Goal: Task Accomplishment & Management: Manage account settings

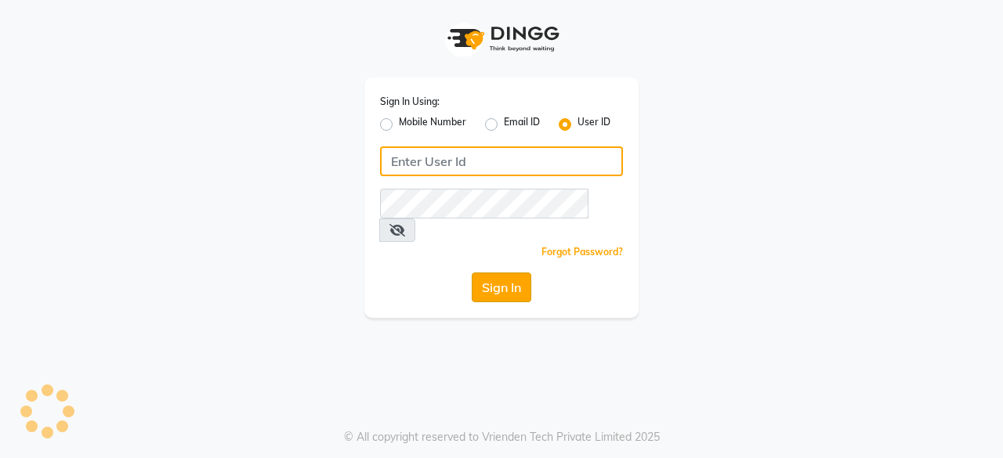
type input "oshabeautybar"
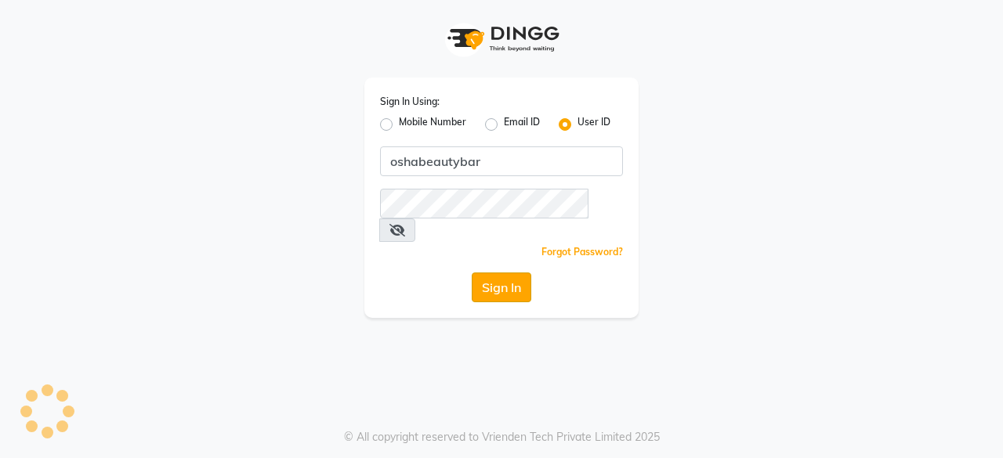
click at [484, 273] on button "Sign In" at bounding box center [502, 288] width 60 height 30
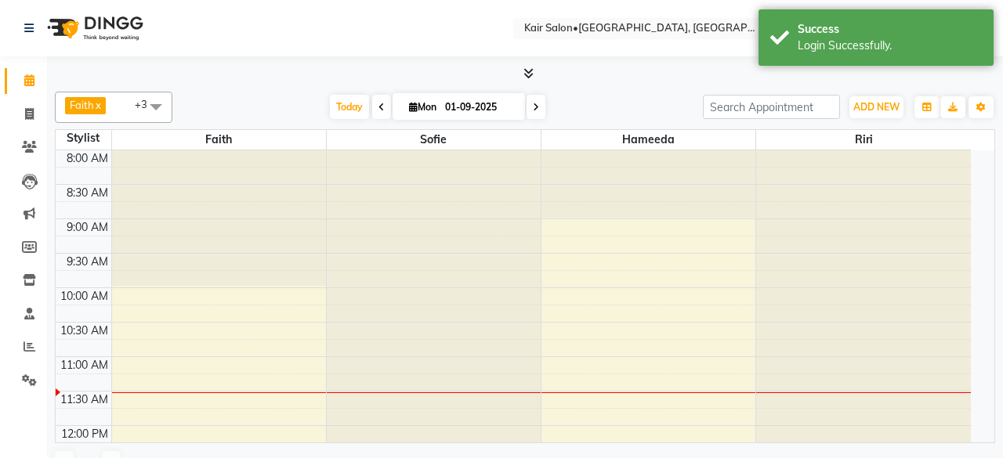
select select "en"
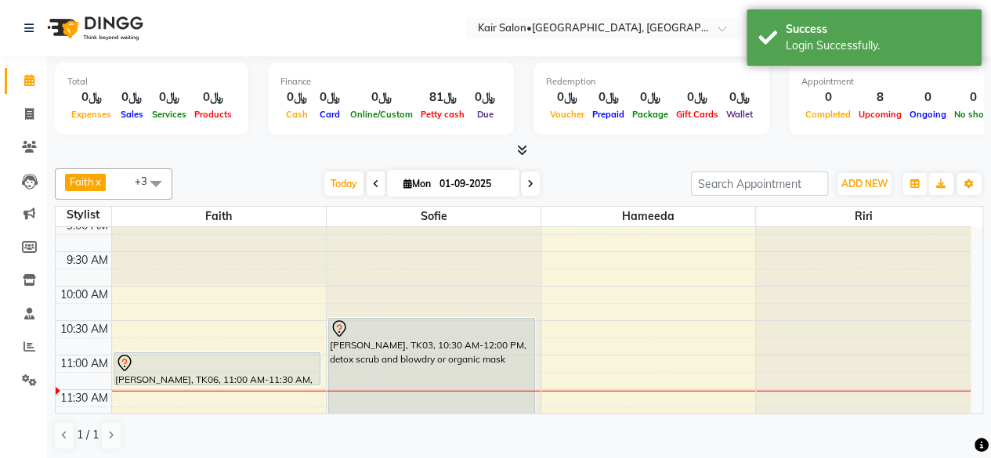
scroll to position [157, 0]
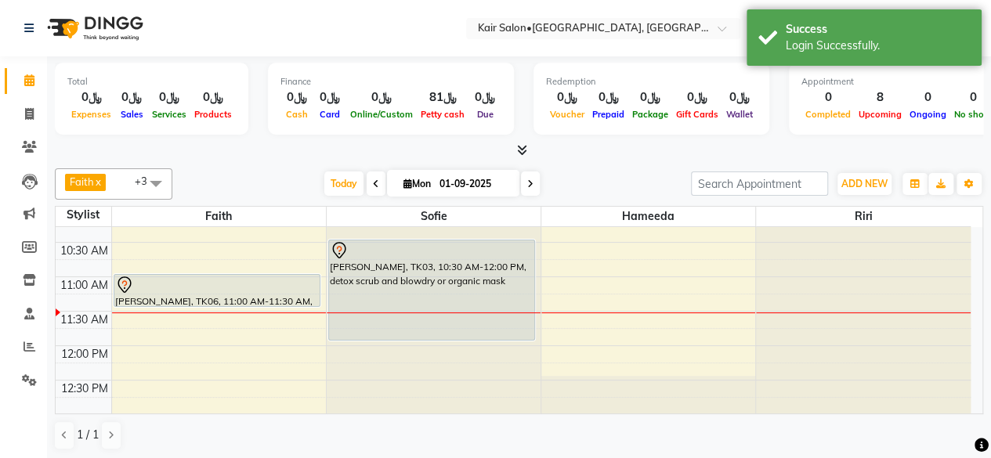
click at [404, 184] on icon at bounding box center [408, 184] width 9 height 10
select select "9"
select select "2025"
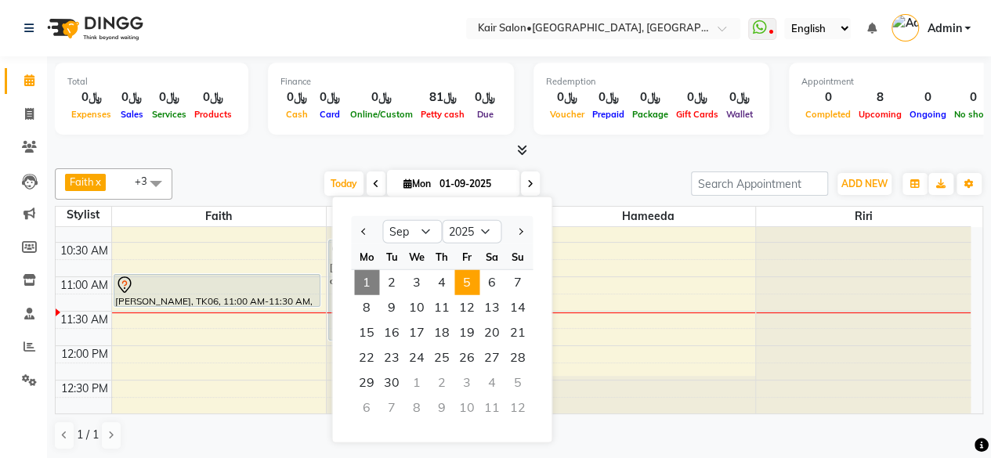
click at [465, 285] on span "5" at bounding box center [467, 282] width 25 height 25
type input "[DATE]"
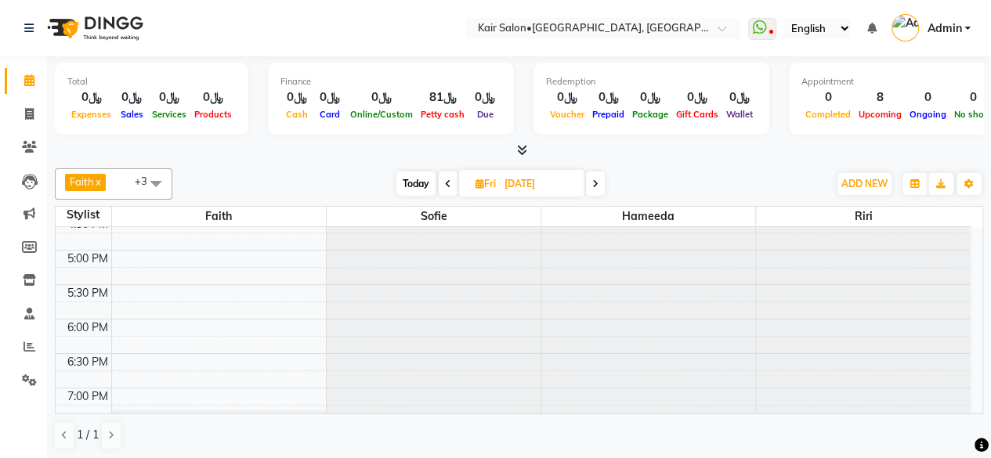
scroll to position [596, 0]
click at [136, 278] on div "8:00 AM 8:30 AM 9:00 AM 9:30 AM 10:00 AM 10:30 AM 11:00 AM 11:30 AM 12:00 PM 12…" at bounding box center [513, 182] width 915 height 1103
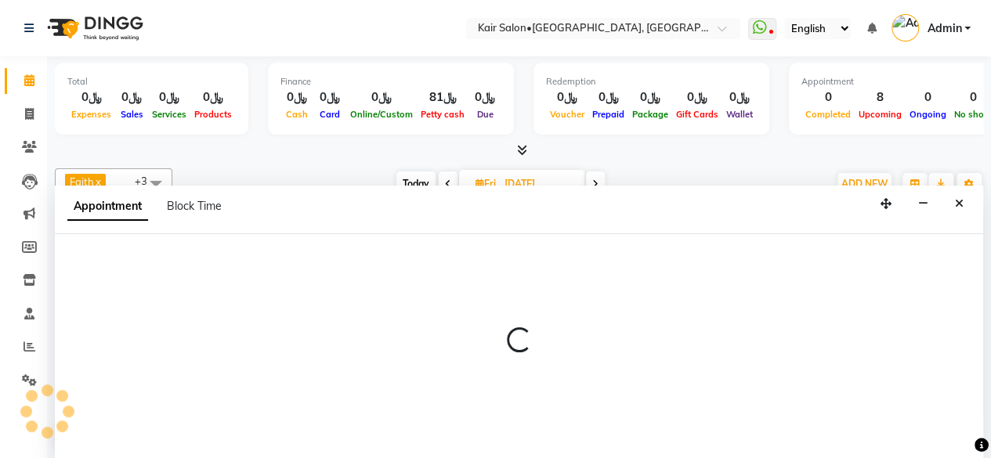
scroll to position [0, 0]
select select "49362"
select select "1050"
select select "tentative"
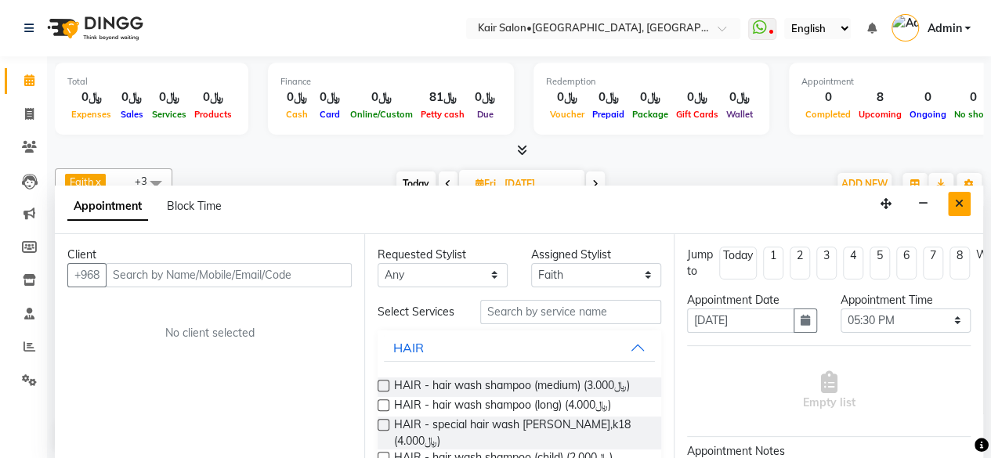
click at [962, 198] on icon "Close" at bounding box center [959, 203] width 9 height 11
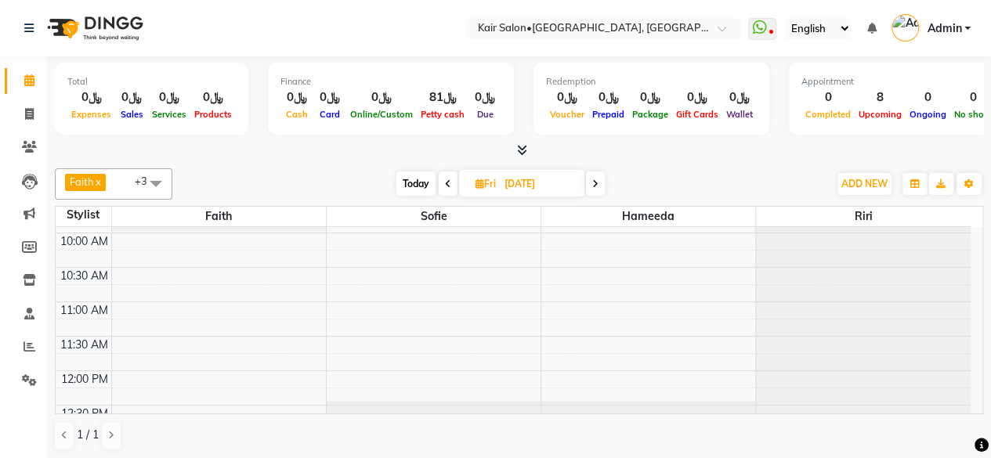
scroll to position [126, 0]
click at [415, 187] on span "Today" at bounding box center [416, 184] width 39 height 24
type input "01-09-2025"
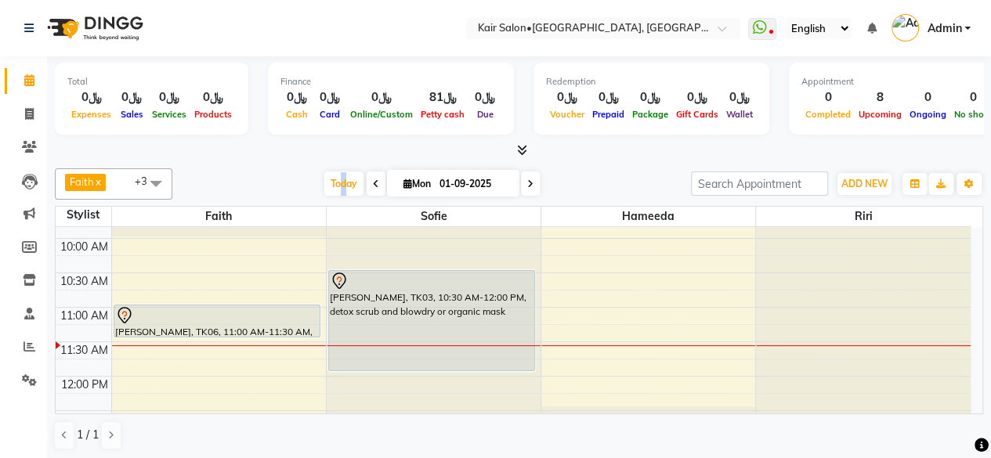
scroll to position [205, 0]
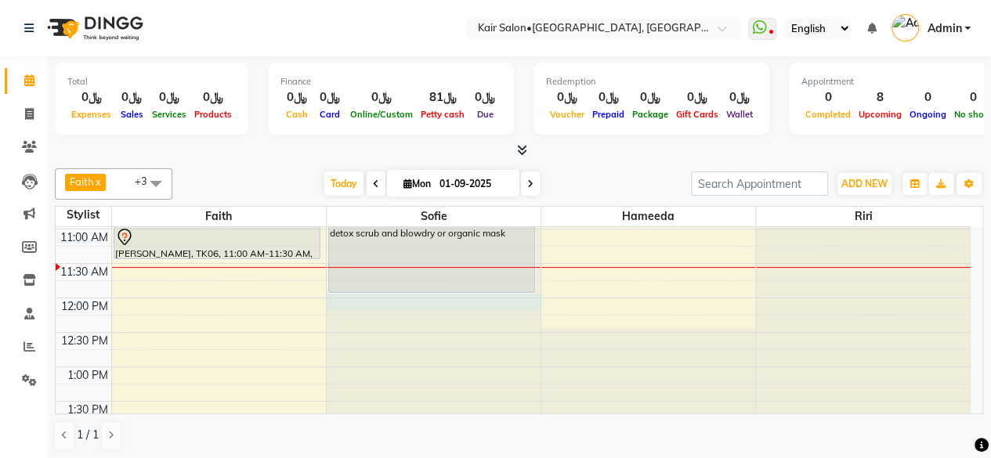
click at [353, 23] on div at bounding box center [434, 23] width 214 height 0
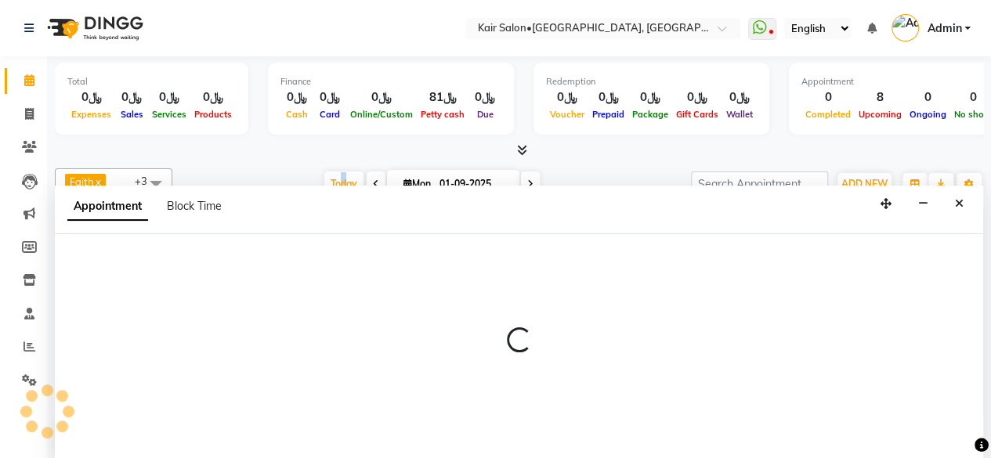
select select "58893"
select select "720"
select select "tentative"
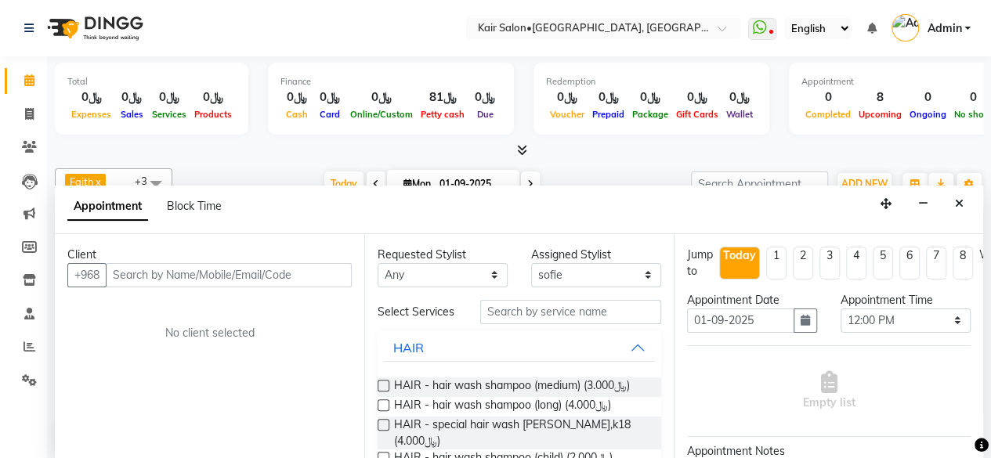
click at [196, 274] on input "text" at bounding box center [229, 275] width 246 height 24
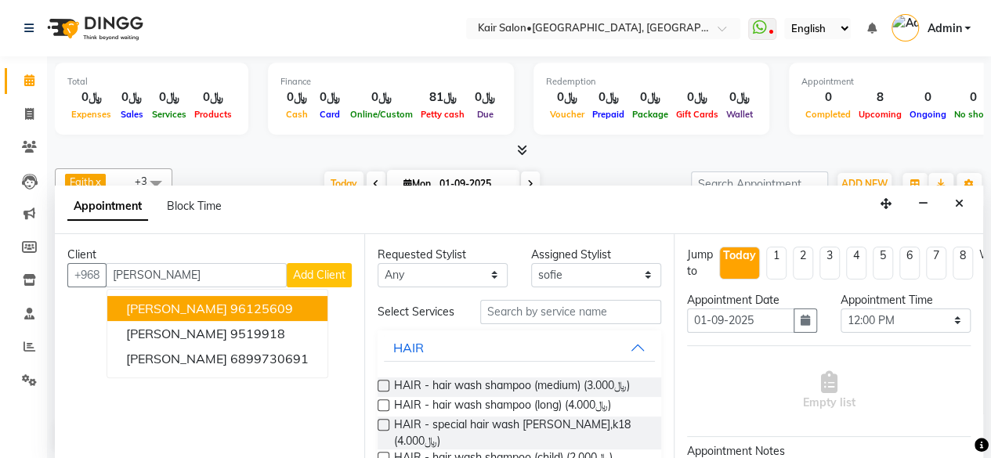
click at [230, 303] on ngb-highlight "96125609" at bounding box center [261, 309] width 63 height 16
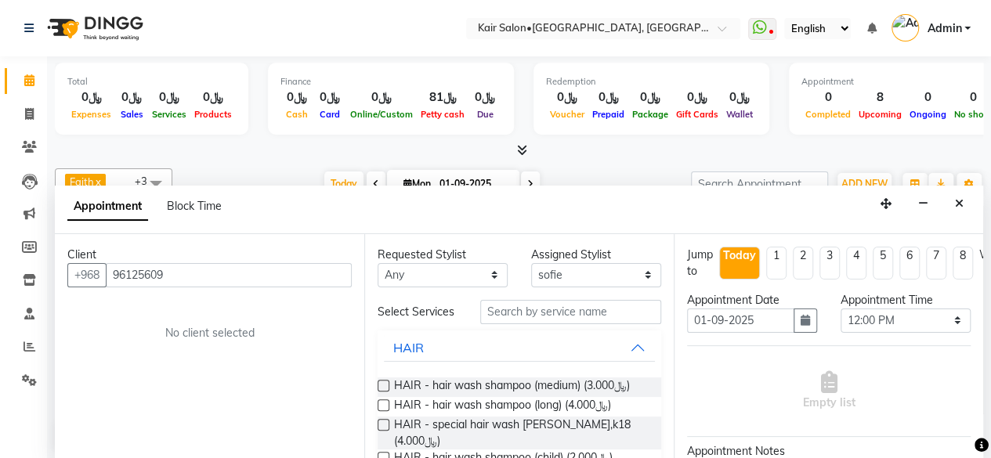
type input "96125609"
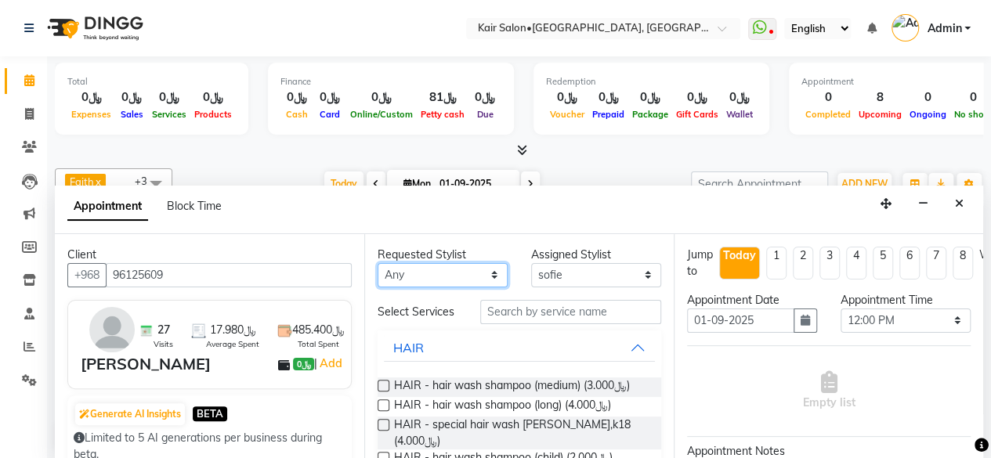
click at [489, 275] on select "Any Faith HABSATBEE [PERSON_NAME] Madam [PERSON_NAME] Madam [PERSON_NAME] Madam…" at bounding box center [443, 275] width 130 height 24
select select "58893"
click at [378, 263] on select "Any Faith HABSATBEE [PERSON_NAME] Madam [PERSON_NAME] Madam [PERSON_NAME] Madam…" at bounding box center [443, 275] width 130 height 24
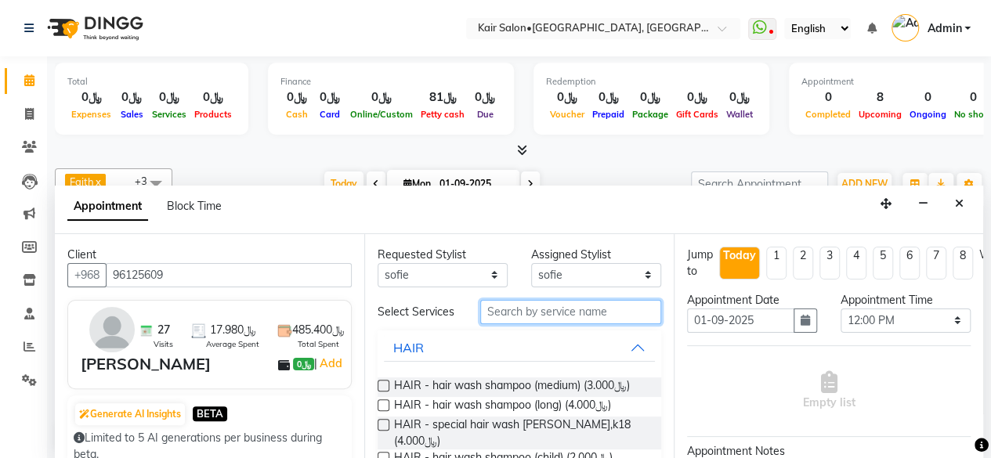
click at [530, 310] on input "text" at bounding box center [570, 312] width 181 height 24
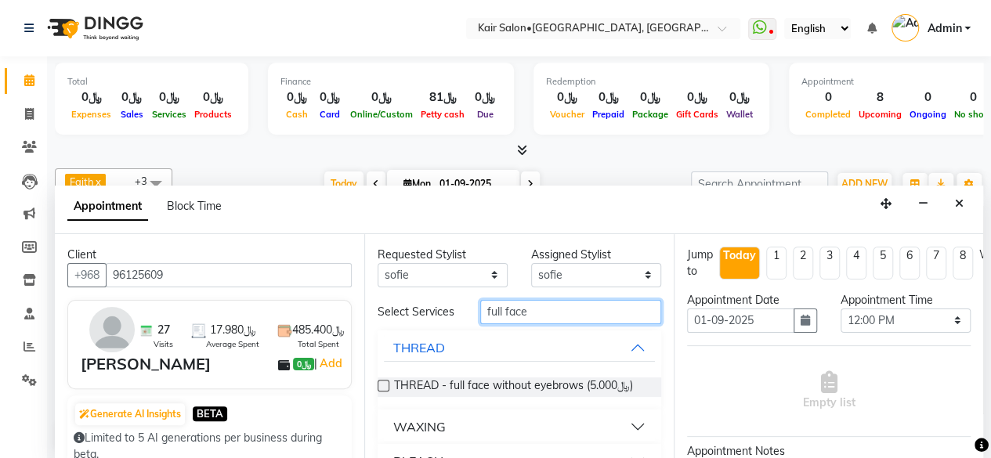
type input "full face"
click at [386, 390] on label at bounding box center [384, 386] width 12 height 12
click at [386, 390] on input "checkbox" at bounding box center [383, 387] width 10 height 10
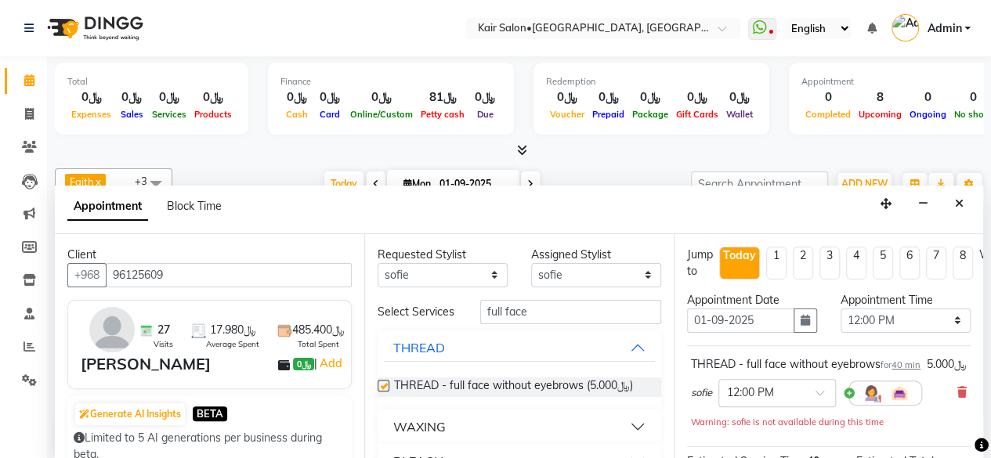
checkbox input "false"
drag, startPoint x: 548, startPoint y: 314, endPoint x: 549, endPoint y: 306, distance: 7.9
click at [548, 312] on input "full face" at bounding box center [570, 312] width 181 height 24
type input "f"
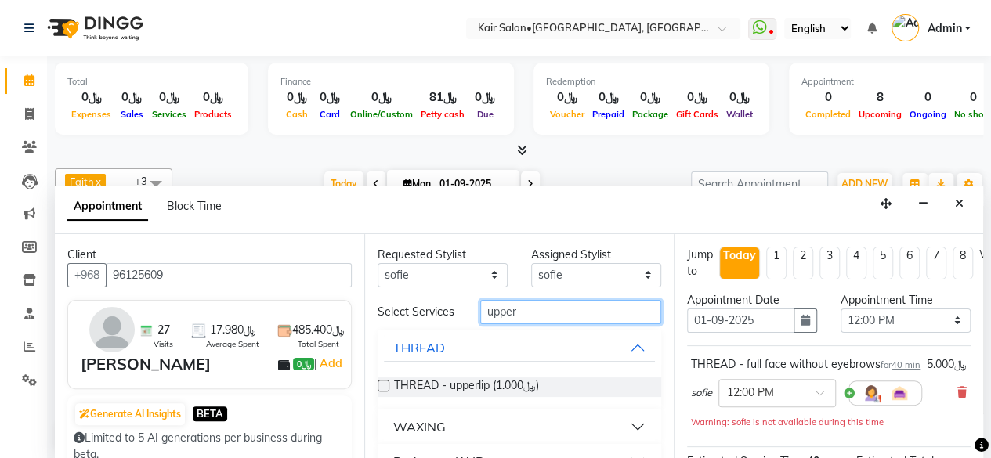
type input "upper"
click at [381, 392] on label at bounding box center [384, 386] width 12 height 12
click at [381, 393] on input "checkbox" at bounding box center [383, 387] width 10 height 10
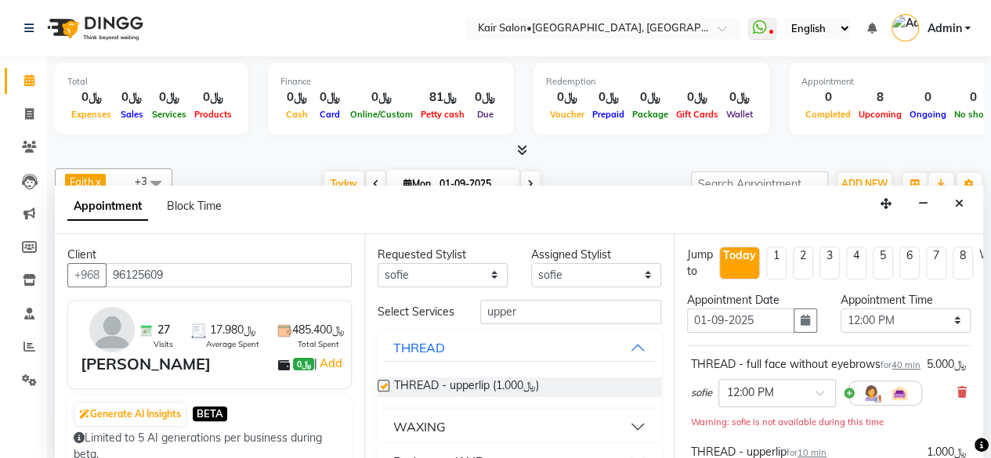
checkbox input "false"
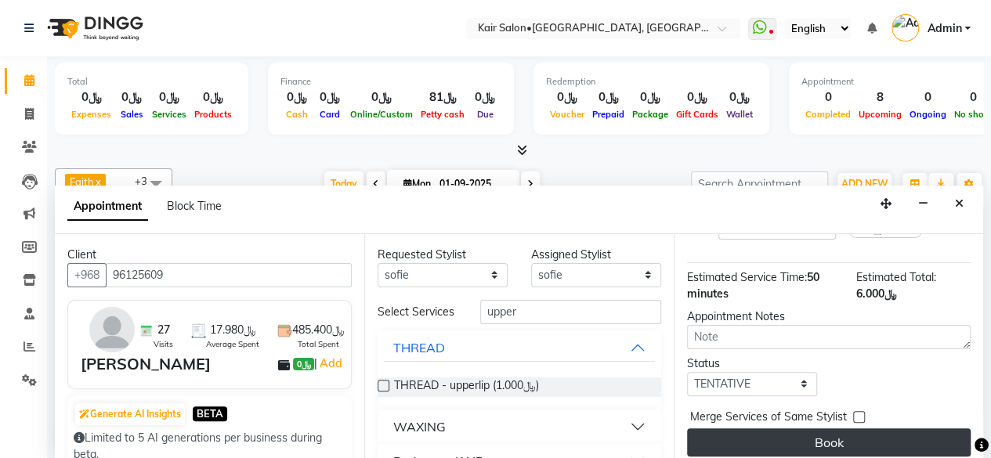
scroll to position [292, 0]
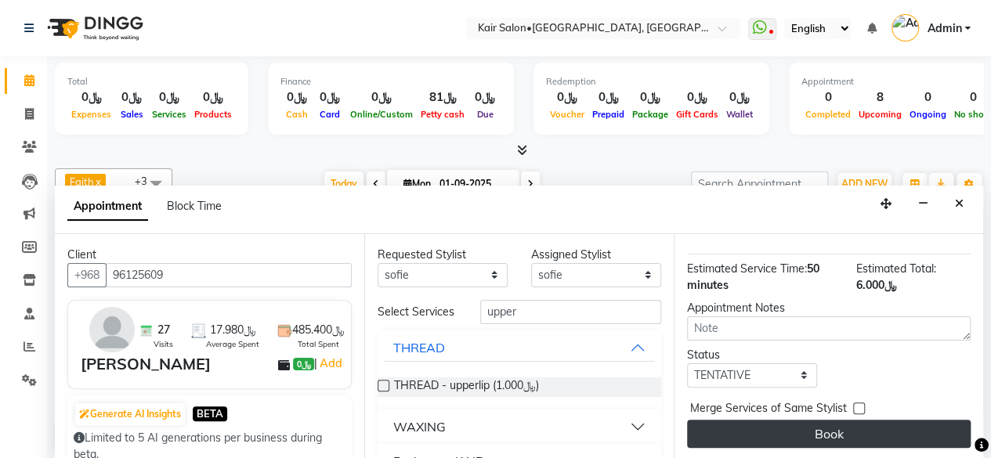
click at [853, 420] on button "Book" at bounding box center [829, 434] width 284 height 28
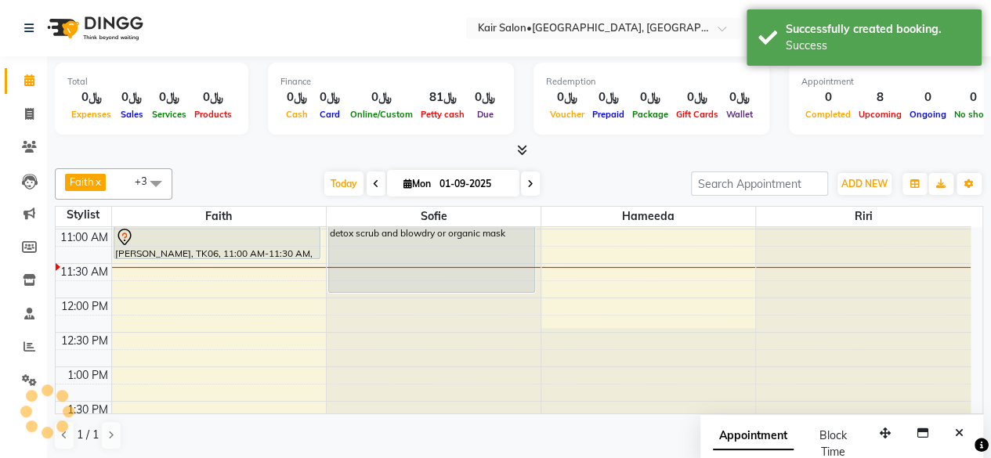
scroll to position [0, 0]
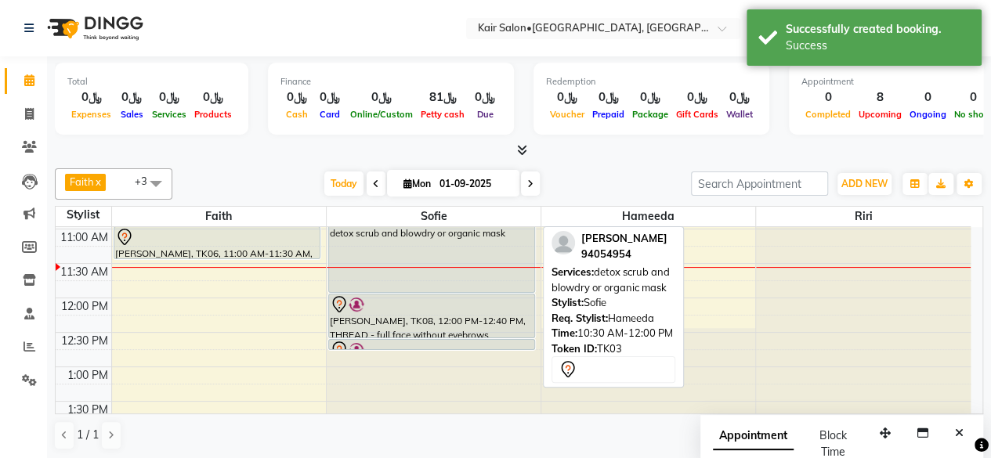
click at [434, 256] on div "[PERSON_NAME], TK03, 10:30 AM-12:00 PM, detox scrub and blowdry or organic mask" at bounding box center [431, 243] width 205 height 100
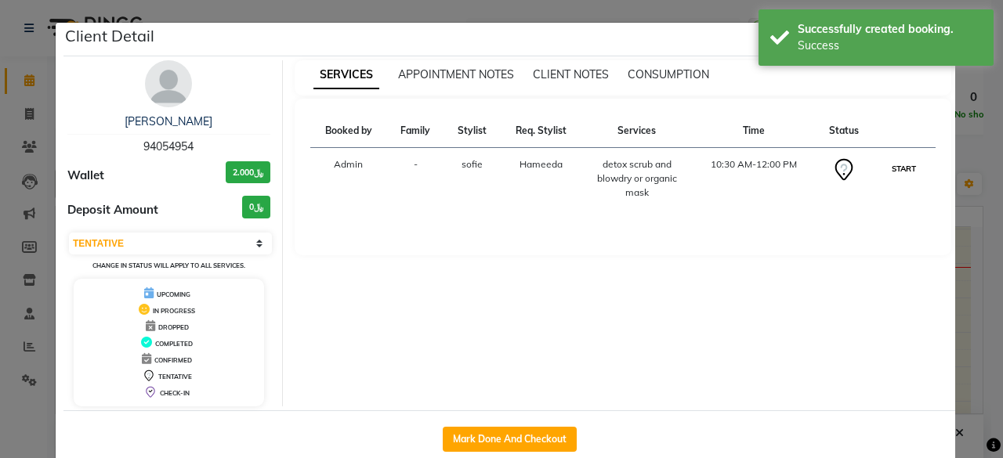
click at [905, 168] on button "START" at bounding box center [904, 169] width 32 height 20
select select "1"
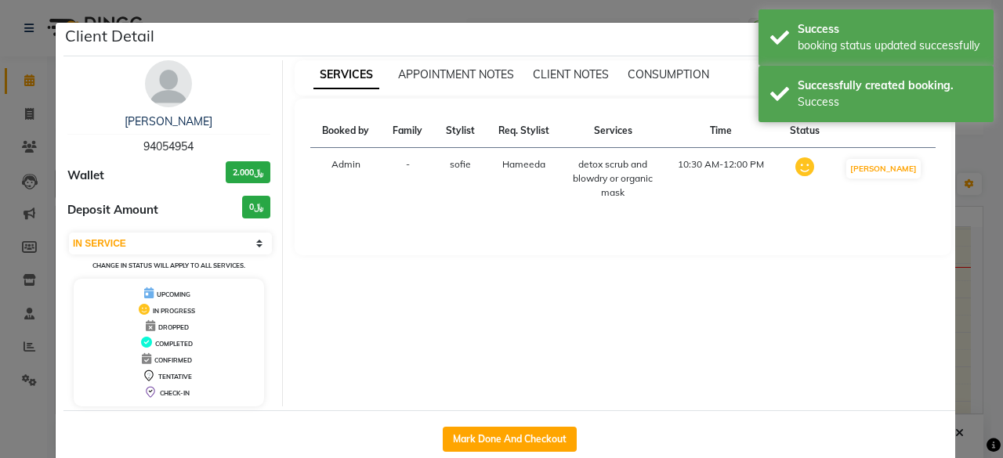
click at [961, 239] on ngb-modal-window "Client Detail [PERSON_NAME] 94054954 Wallet ﷼2.000 Deposit Amount ﷼0 Select IN …" at bounding box center [501, 229] width 1003 height 458
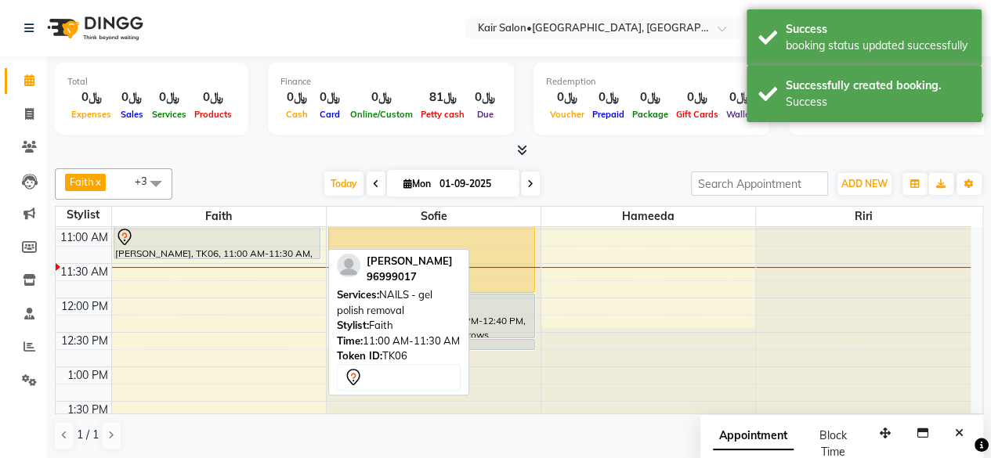
click at [182, 242] on div at bounding box center [217, 237] width 204 height 19
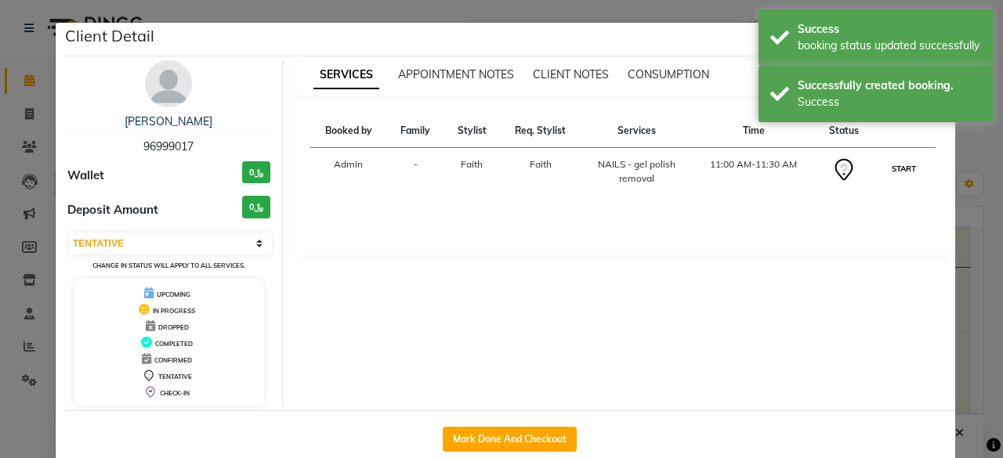
click at [909, 166] on button "START" at bounding box center [904, 169] width 32 height 20
select select "1"
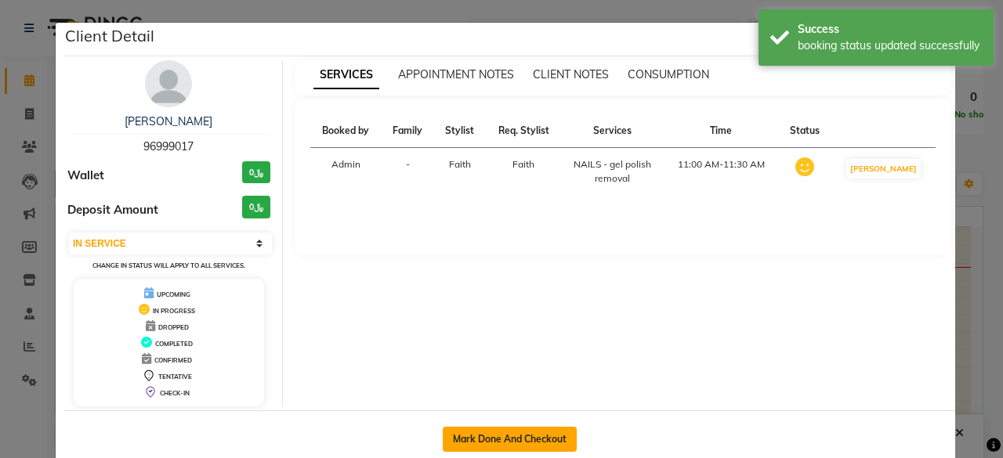
click at [500, 432] on button "Mark Done And Checkout" at bounding box center [510, 439] width 134 height 25
select select "service"
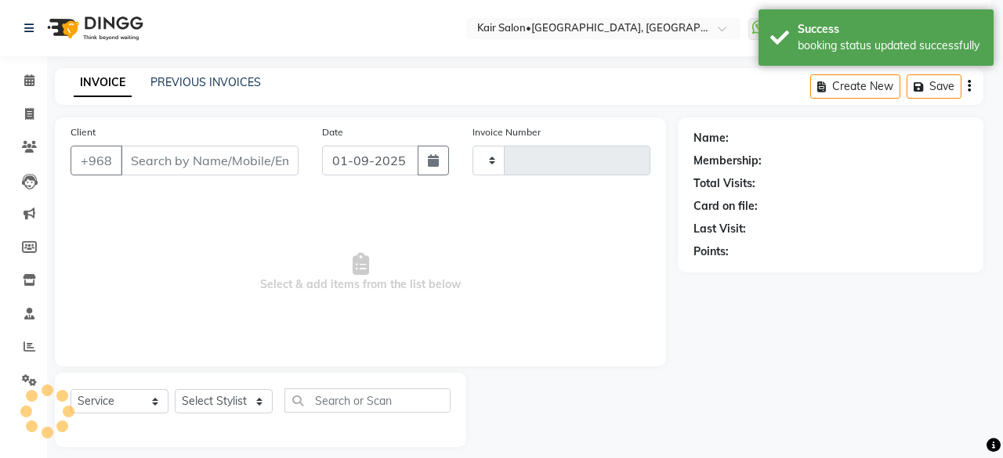
type input "1659"
select select "6490"
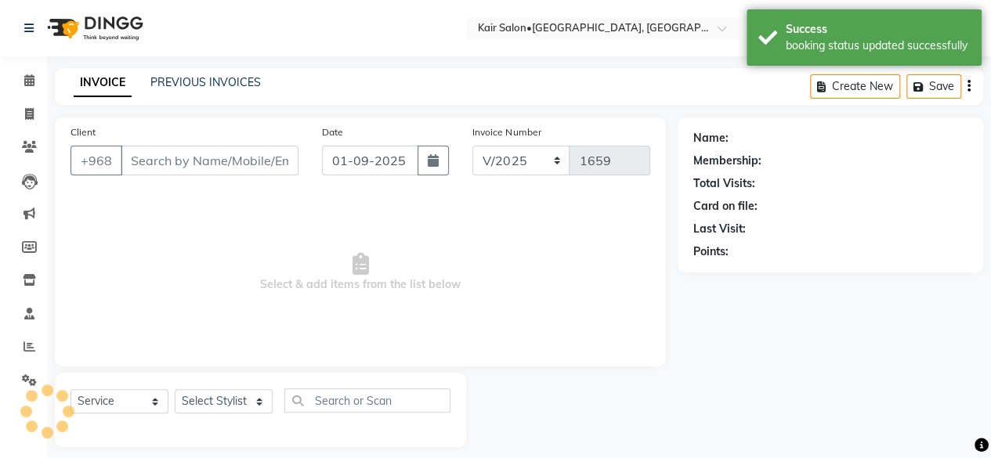
type input "96999017"
select select "49362"
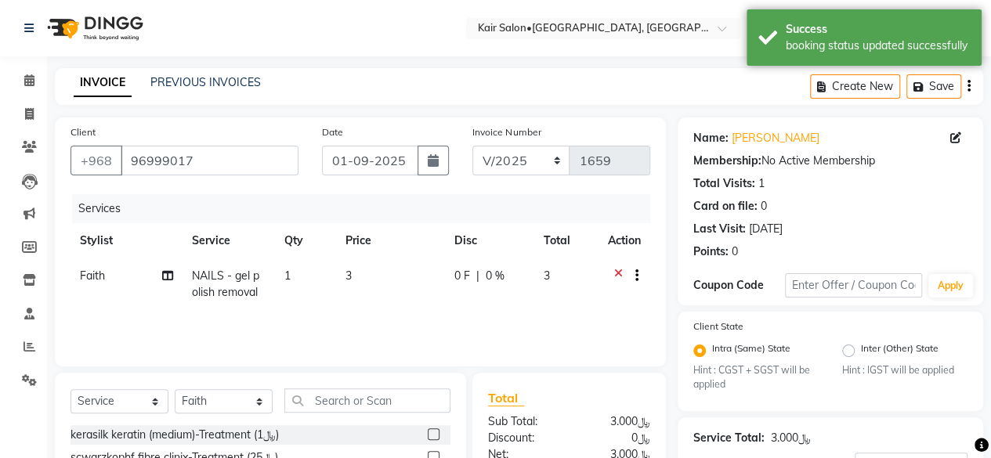
scroll to position [172, 0]
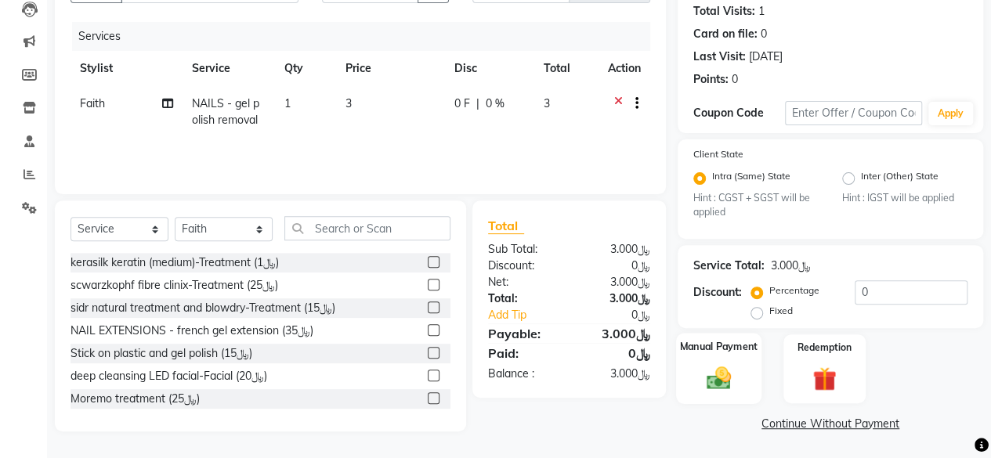
click at [715, 382] on img at bounding box center [719, 378] width 40 height 28
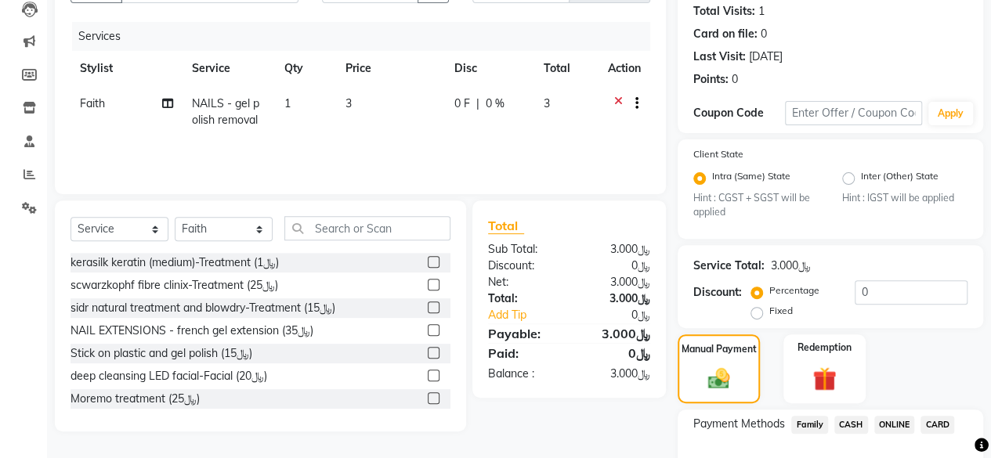
click at [937, 428] on span "CARD" at bounding box center [938, 425] width 34 height 18
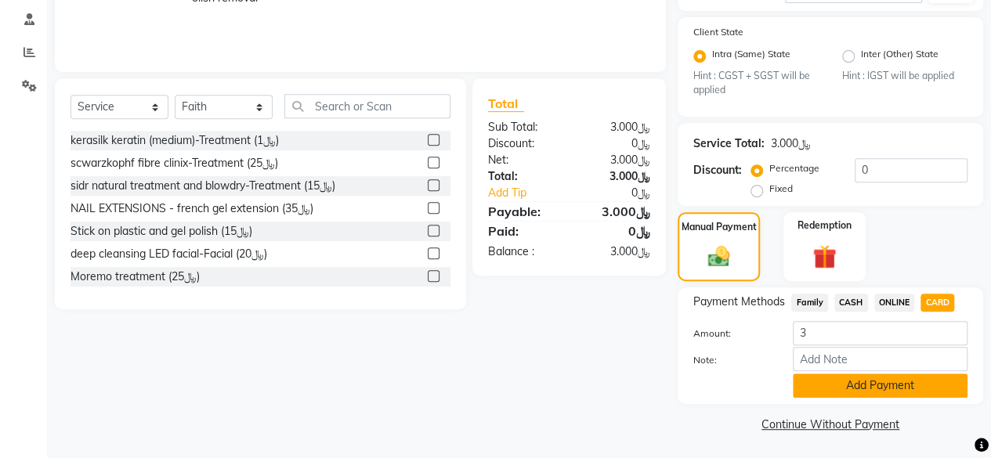
click at [820, 388] on button "Add Payment" at bounding box center [880, 386] width 175 height 24
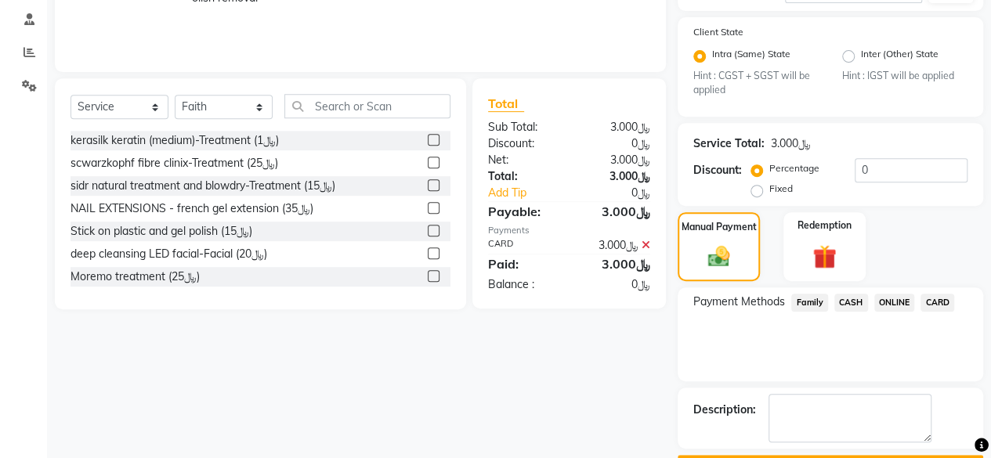
scroll to position [337, 0]
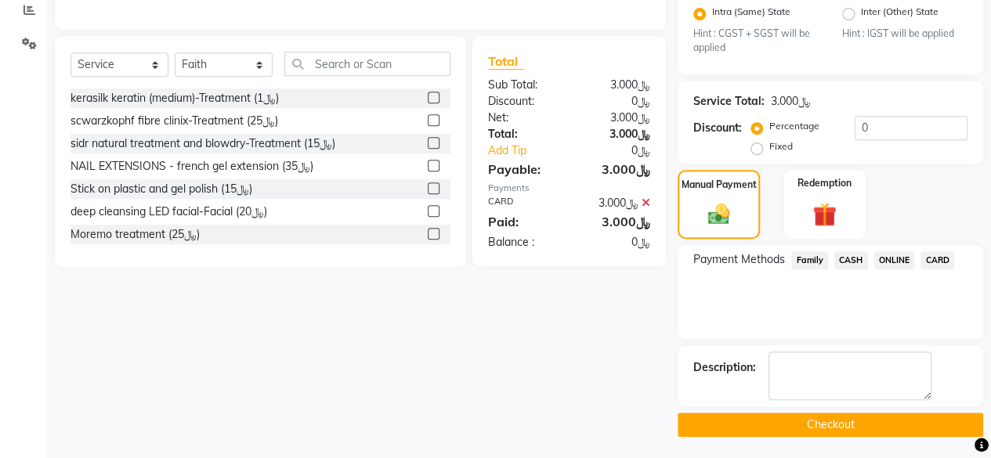
click at [798, 422] on button "Checkout" at bounding box center [831, 425] width 306 height 24
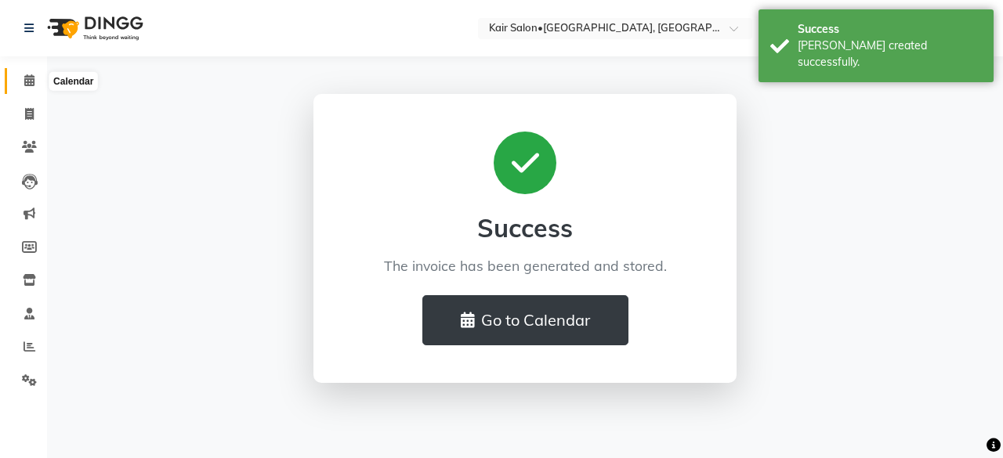
click at [31, 82] on icon at bounding box center [29, 80] width 10 height 12
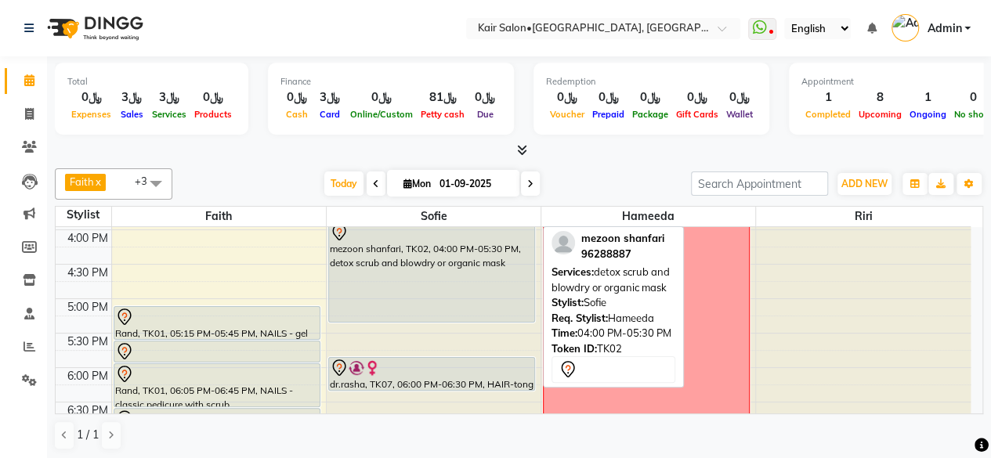
scroll to position [627, 0]
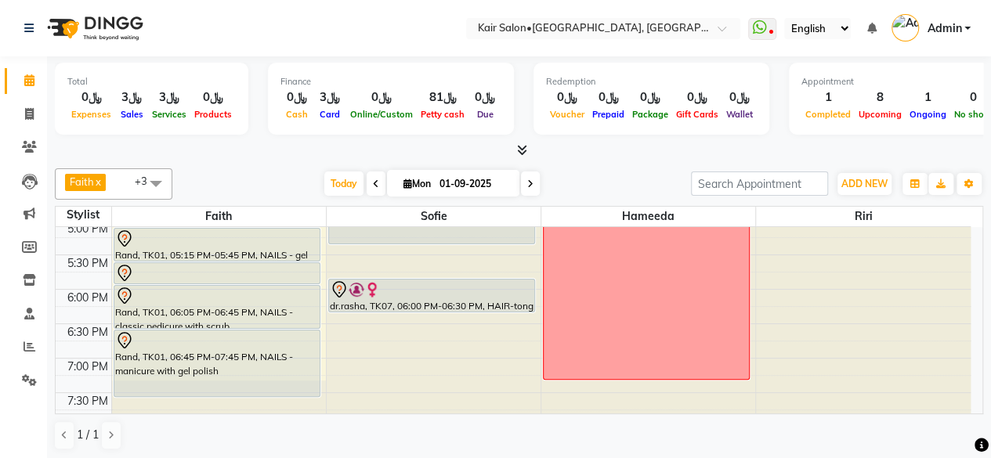
click at [404, 180] on icon at bounding box center [408, 184] width 9 height 10
select select "9"
select select "2025"
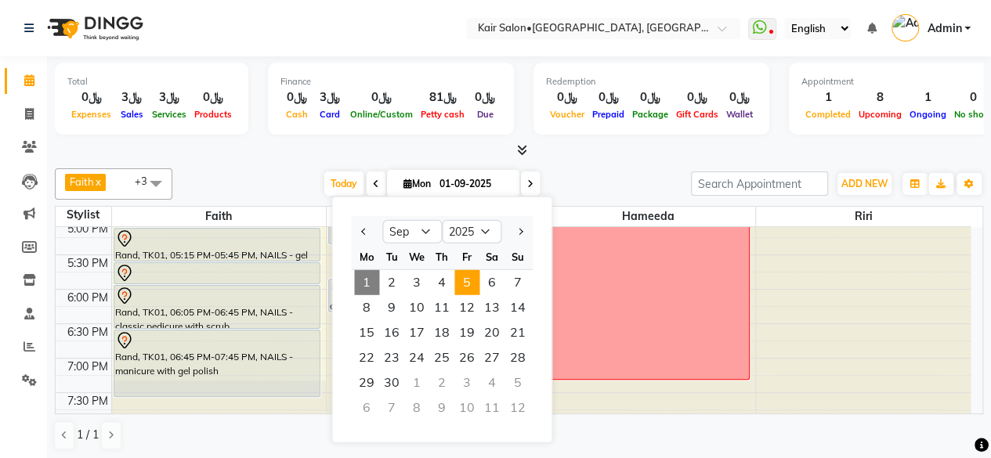
click at [475, 281] on span "5" at bounding box center [467, 282] width 25 height 25
type input "[DATE]"
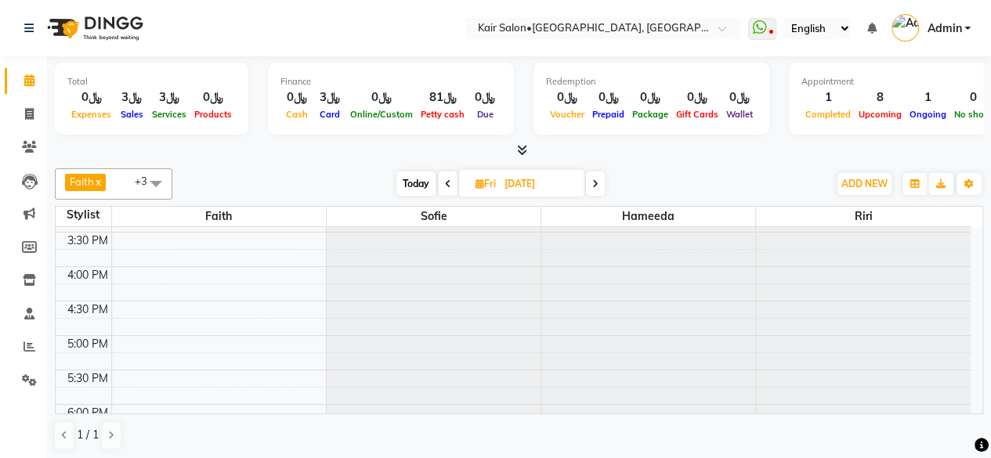
scroll to position [518, 0]
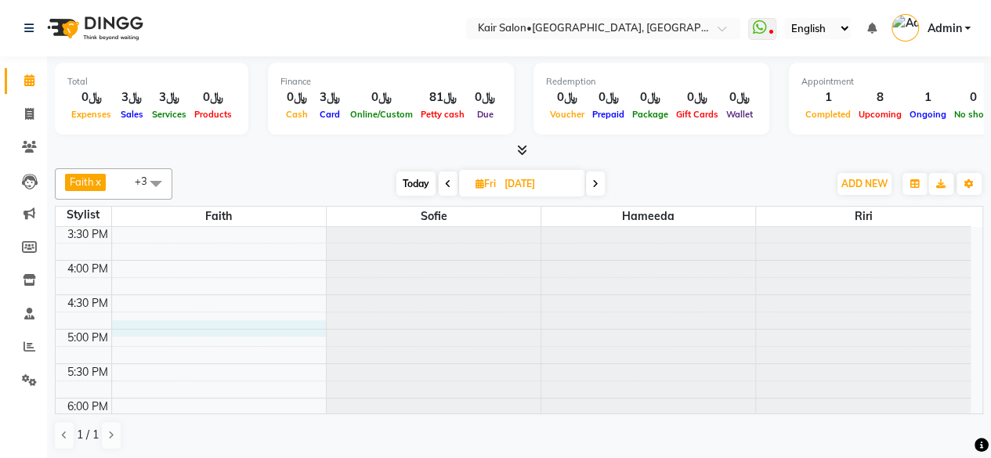
click at [141, 327] on div "8:00 AM 8:30 AM 9:00 AM 9:30 AM 10:00 AM 10:30 AM 11:00 AM 11:30 AM 12:00 PM 12…" at bounding box center [513, 260] width 915 height 1103
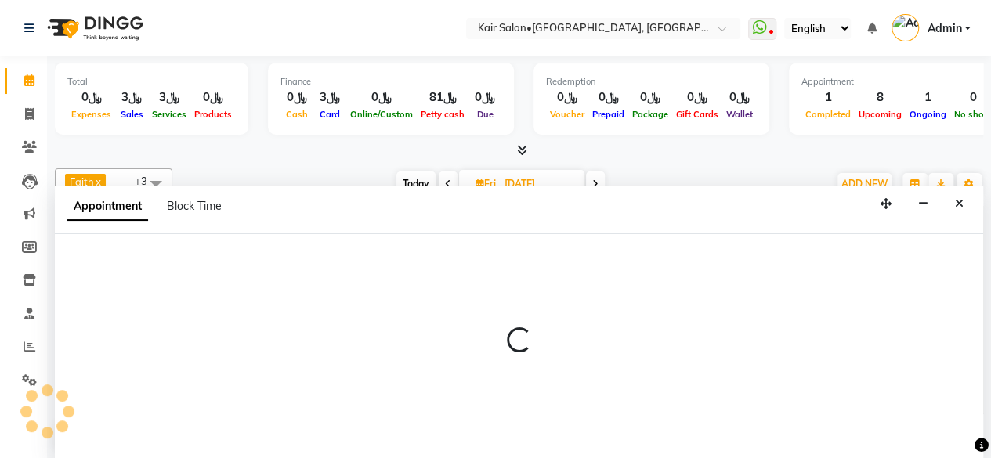
scroll to position [0, 0]
select select "49362"
select select "1020"
select select "tentative"
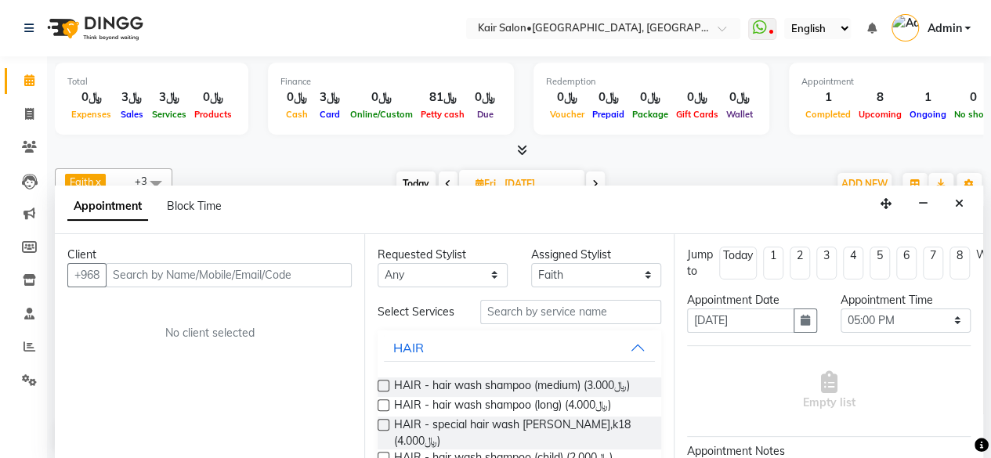
click at [211, 272] on input "text" at bounding box center [229, 275] width 246 height 24
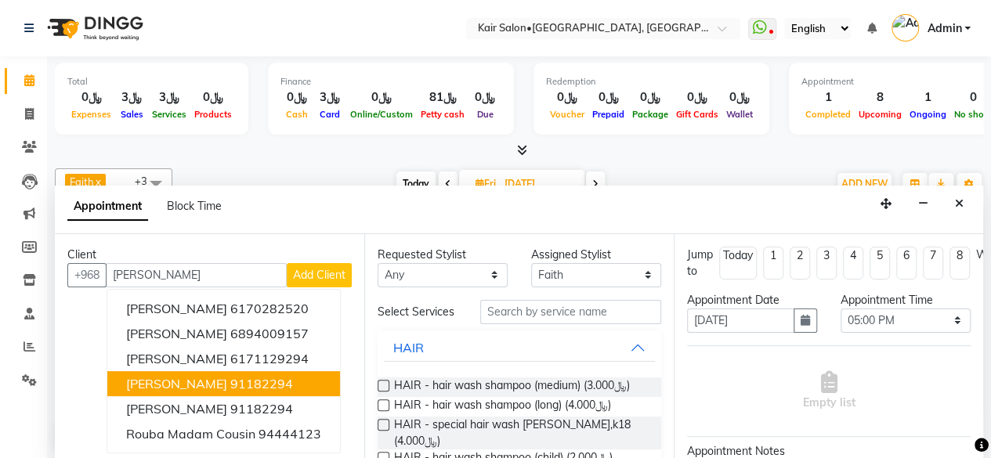
click at [230, 382] on ngb-highlight "91182294" at bounding box center [261, 384] width 63 height 16
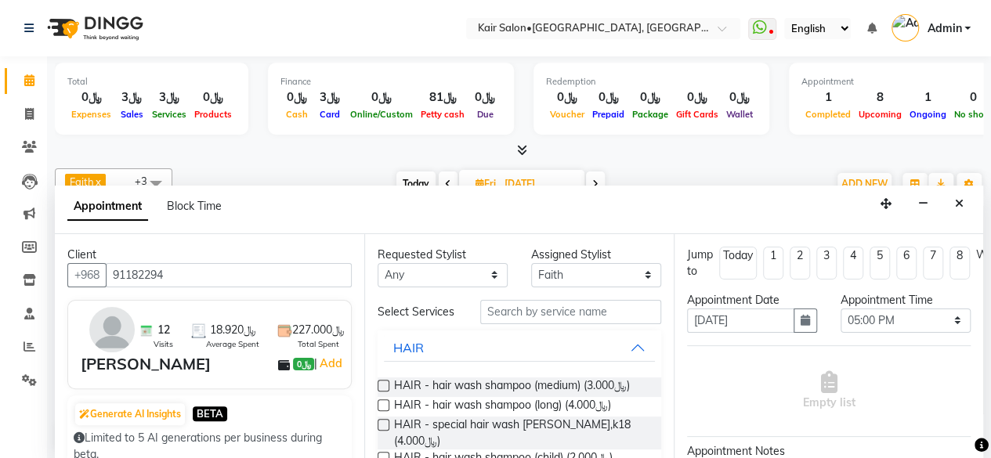
type input "91182294"
click at [489, 274] on select "Any Faith HABSATBEE [PERSON_NAME] Madam [PERSON_NAME] Madam [PERSON_NAME] Madam…" at bounding box center [443, 275] width 130 height 24
select select "49360"
click at [378, 263] on select "Any Faith HABSATBEE [PERSON_NAME] Madam [PERSON_NAME] Madam [PERSON_NAME] Madam…" at bounding box center [443, 275] width 130 height 24
select select "49360"
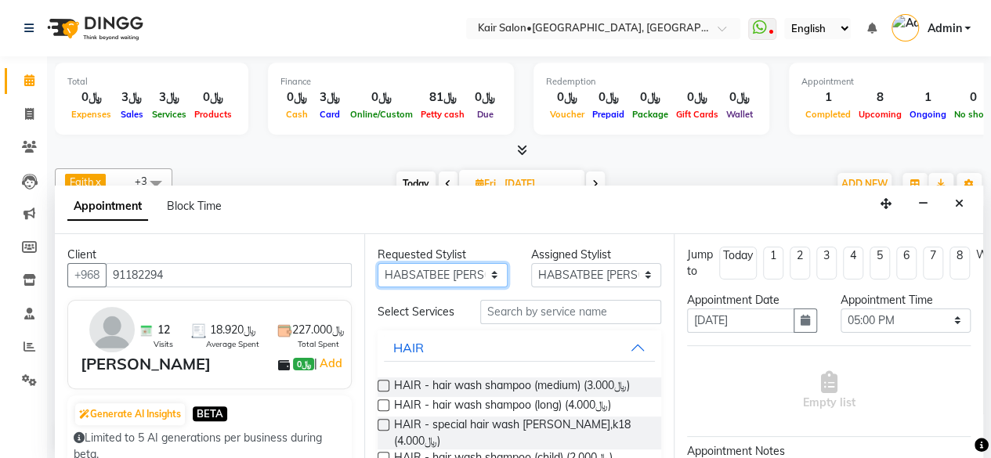
click at [478, 274] on select "Any Faith HABSATBEE [PERSON_NAME] Madam [PERSON_NAME] Madam [PERSON_NAME] Madam…" at bounding box center [443, 275] width 130 height 24
select select "49362"
click at [378, 263] on select "Any Faith HABSATBEE [PERSON_NAME] Madam [PERSON_NAME] Madam [PERSON_NAME] Madam…" at bounding box center [443, 275] width 130 height 24
select select "49362"
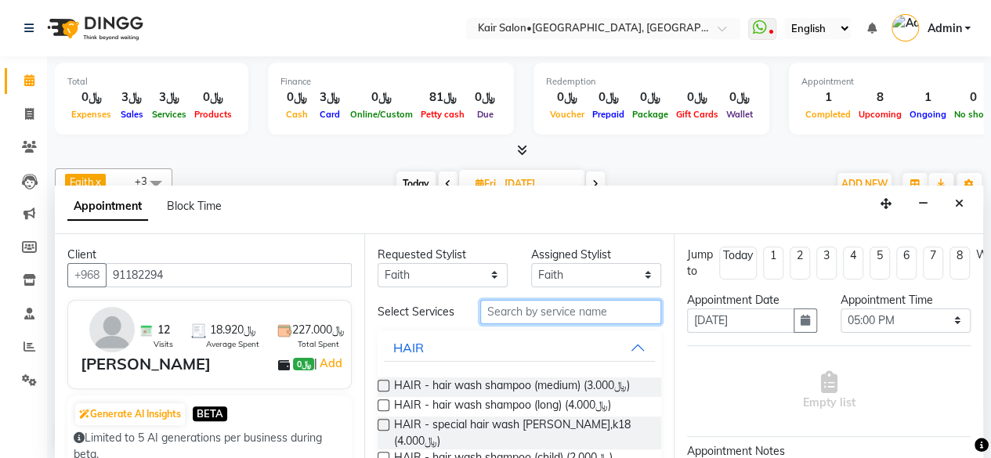
click at [517, 319] on input "text" at bounding box center [570, 312] width 181 height 24
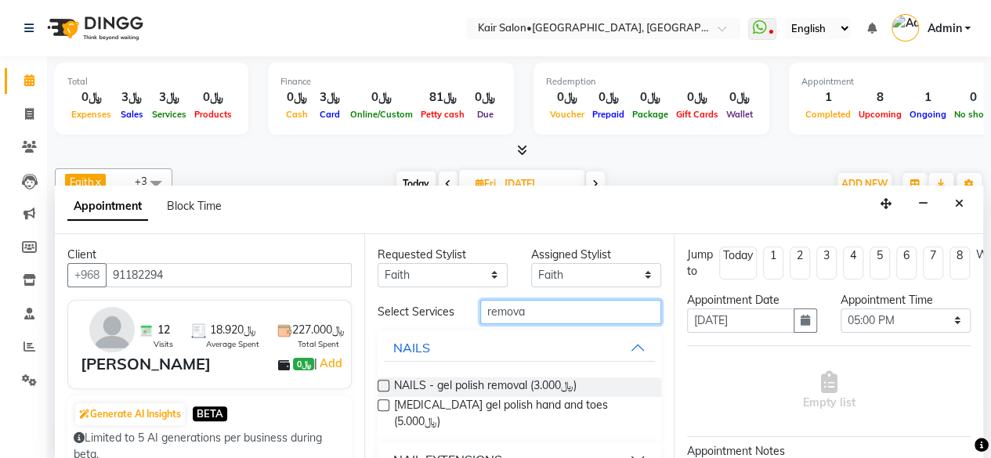
type input "remova"
click at [384, 410] on label at bounding box center [384, 406] width 12 height 12
click at [384, 410] on input "checkbox" at bounding box center [383, 407] width 10 height 10
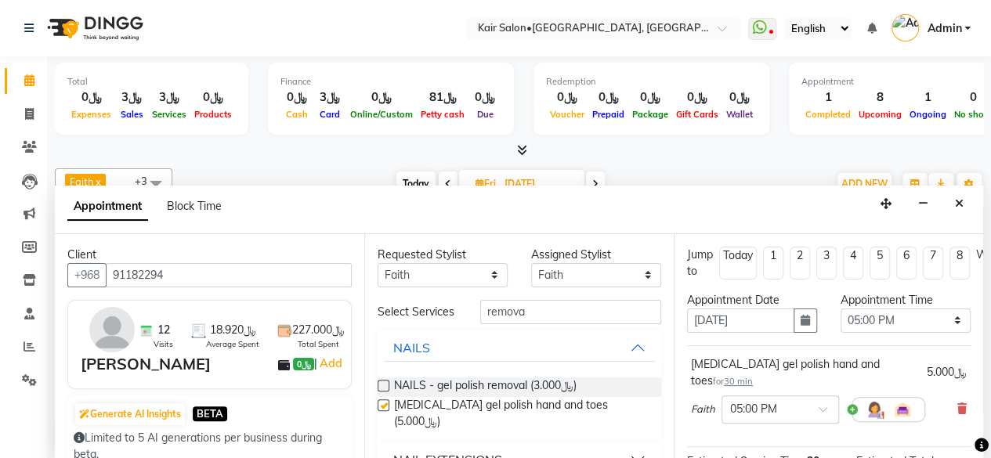
checkbox input "false"
click at [542, 308] on input "remova" at bounding box center [570, 312] width 181 height 24
type input "r"
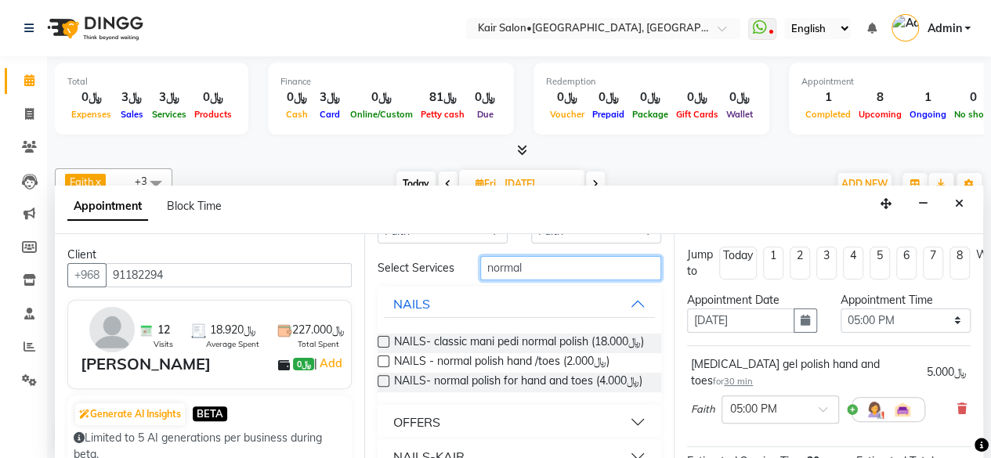
scroll to position [78, 0]
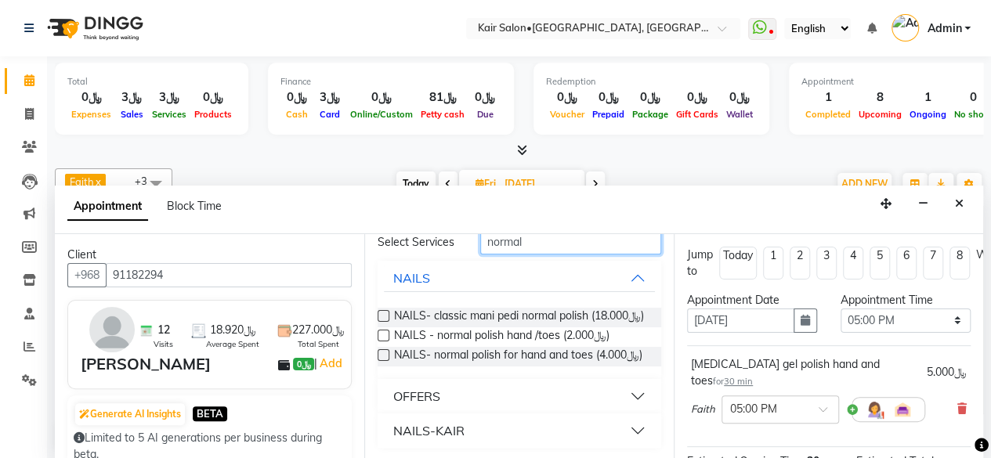
type input "normal"
click at [382, 361] on label at bounding box center [384, 356] width 12 height 12
click at [382, 362] on input "checkbox" at bounding box center [383, 357] width 10 height 10
checkbox input "false"
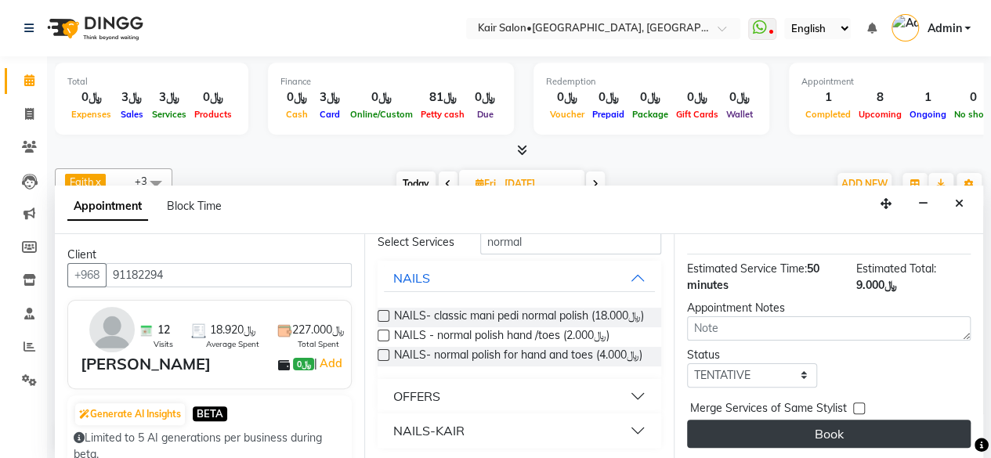
scroll to position [292, 0]
click at [830, 420] on button "Book" at bounding box center [829, 434] width 284 height 28
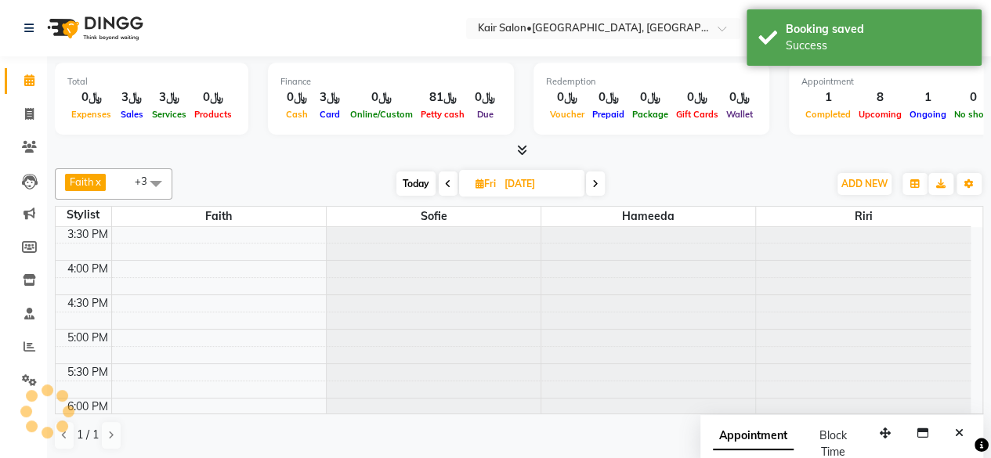
scroll to position [0, 0]
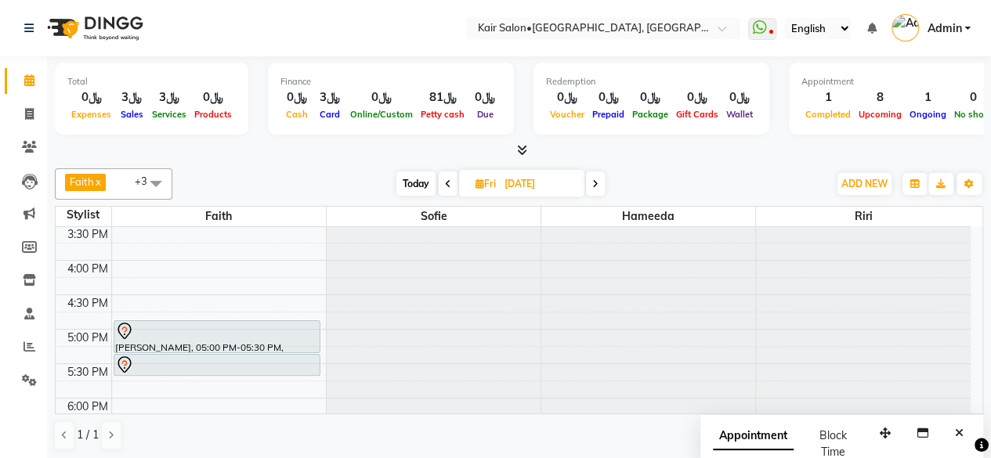
click at [411, 181] on span "Today" at bounding box center [416, 184] width 39 height 24
type input "01-09-2025"
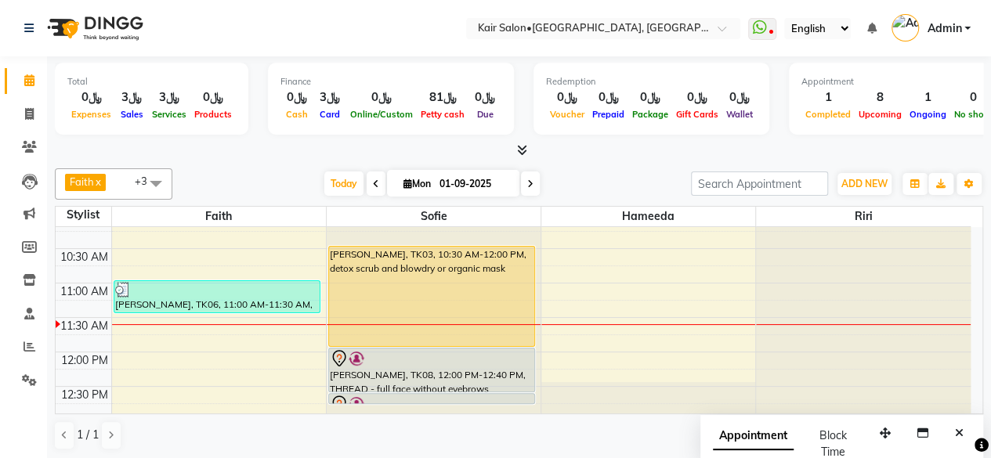
scroll to position [126, 0]
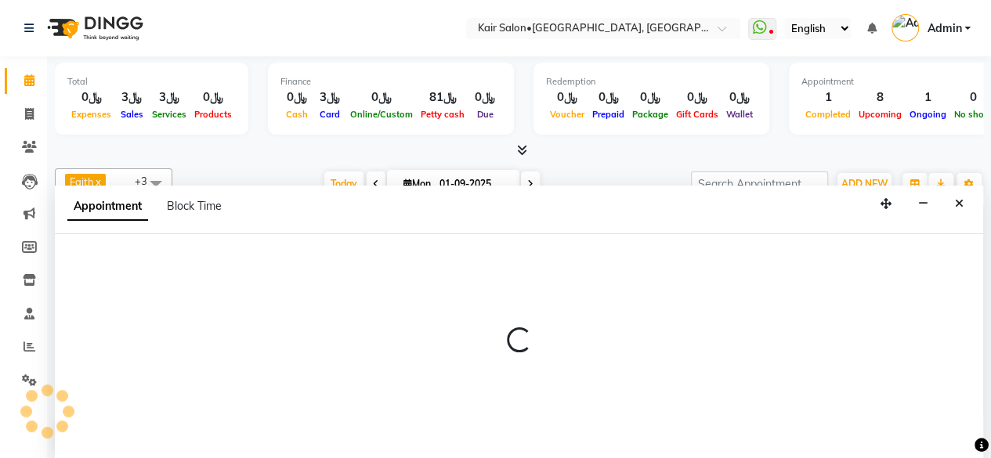
scroll to position [0, 0]
select select "66378"
select select "645"
select select "tentative"
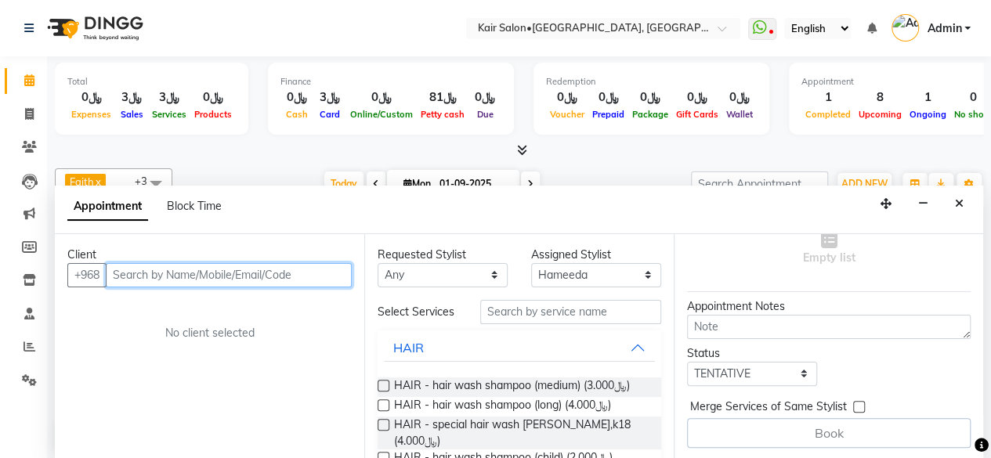
scroll to position [155, 0]
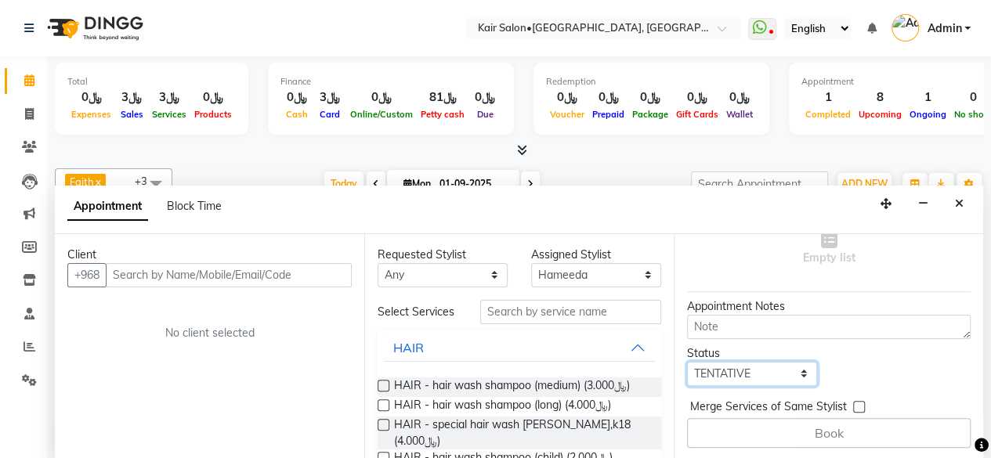
click at [803, 362] on select "Select TENTATIVE CONFIRM CHECK-IN UPCOMING" at bounding box center [752, 374] width 130 height 24
click at [962, 206] on icon "Close" at bounding box center [959, 203] width 9 height 11
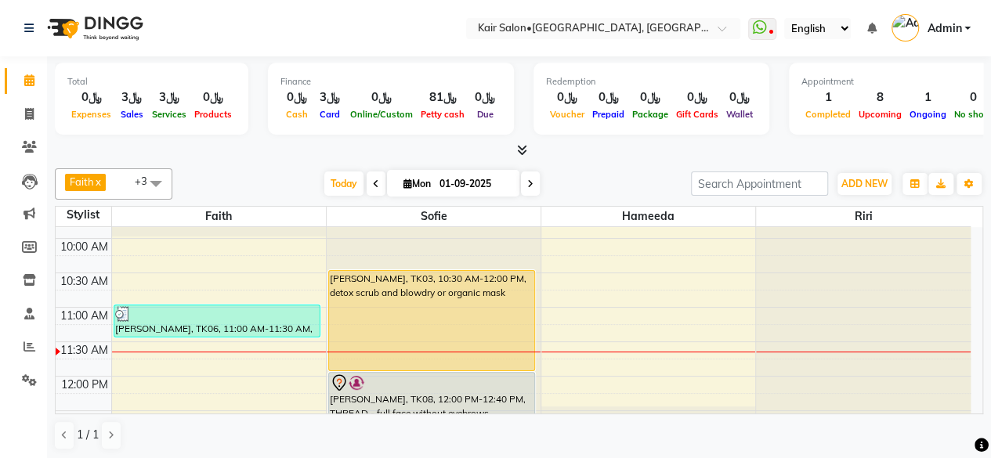
click at [528, 182] on icon at bounding box center [530, 183] width 6 height 9
type input "02-09-2025"
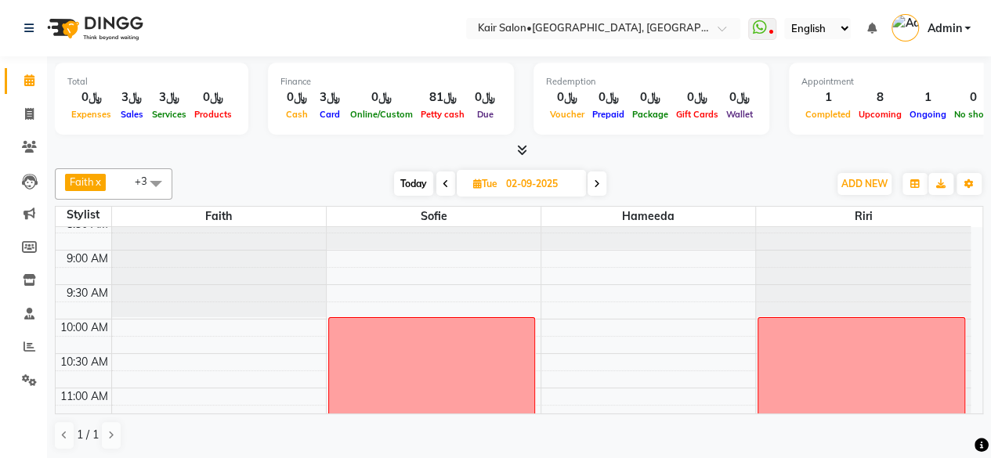
scroll to position [78, 0]
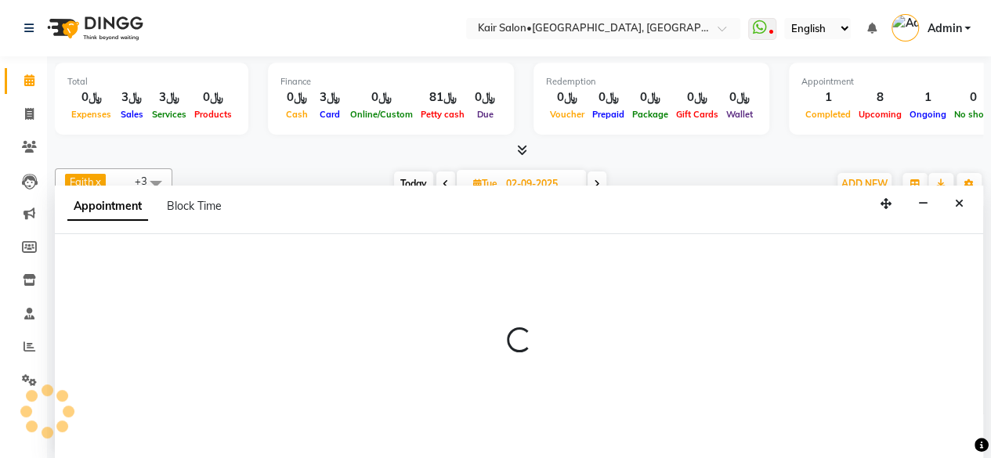
select select "49362"
select select "tentative"
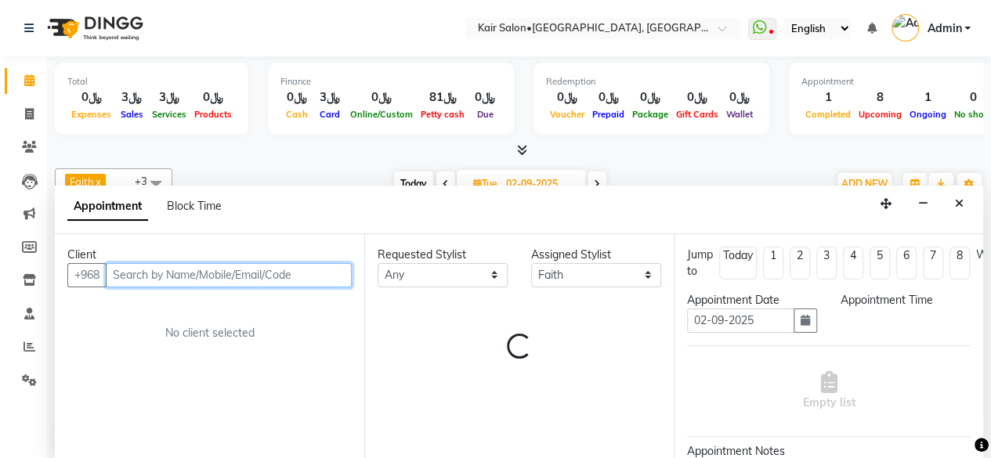
select select "600"
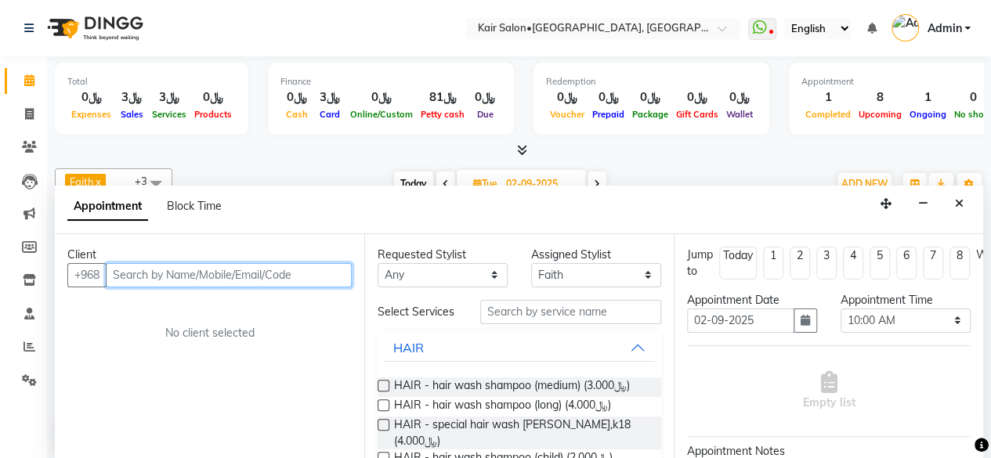
click at [188, 274] on input "text" at bounding box center [229, 275] width 246 height 24
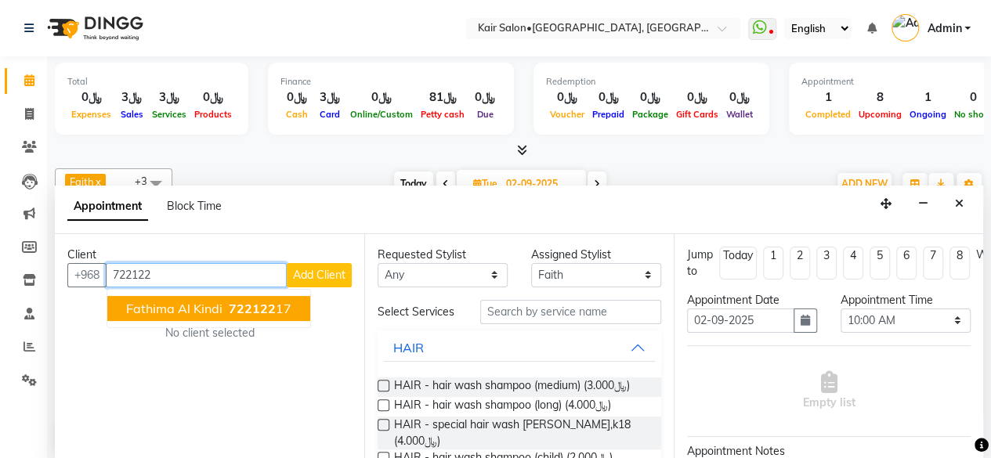
click at [191, 303] on span "fathima al kindi" at bounding box center [174, 309] width 96 height 16
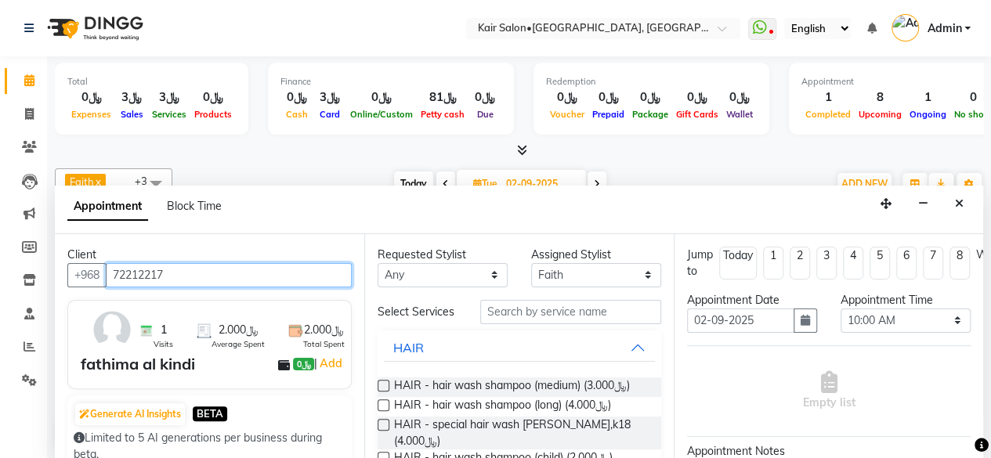
type input "72212217"
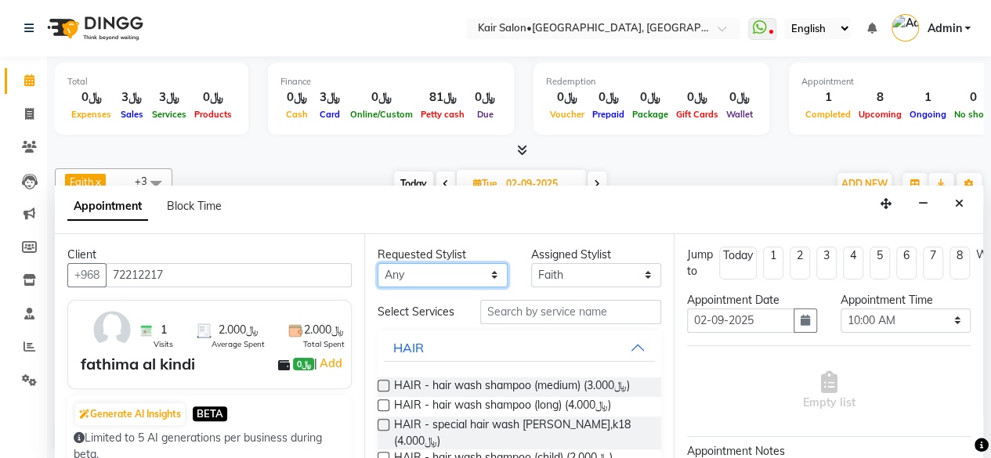
click at [490, 270] on select "Any Faith HABSATBEE [PERSON_NAME] Madam [PERSON_NAME] Madam [PERSON_NAME] Madam…" at bounding box center [443, 275] width 130 height 24
select select "49362"
click at [378, 263] on select "Any Faith HABSATBEE [PERSON_NAME] Madam [PERSON_NAME] Madam [PERSON_NAME] Madam…" at bounding box center [443, 275] width 130 height 24
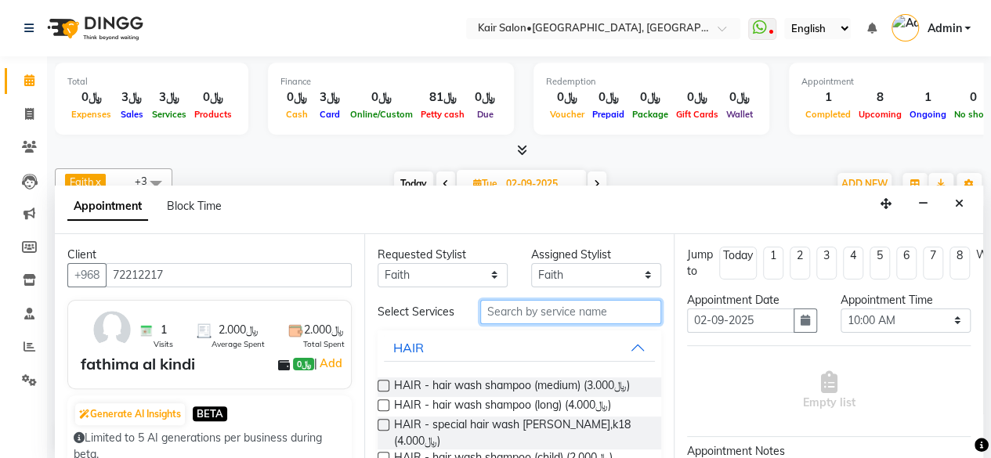
click at [542, 321] on input "text" at bounding box center [570, 312] width 181 height 24
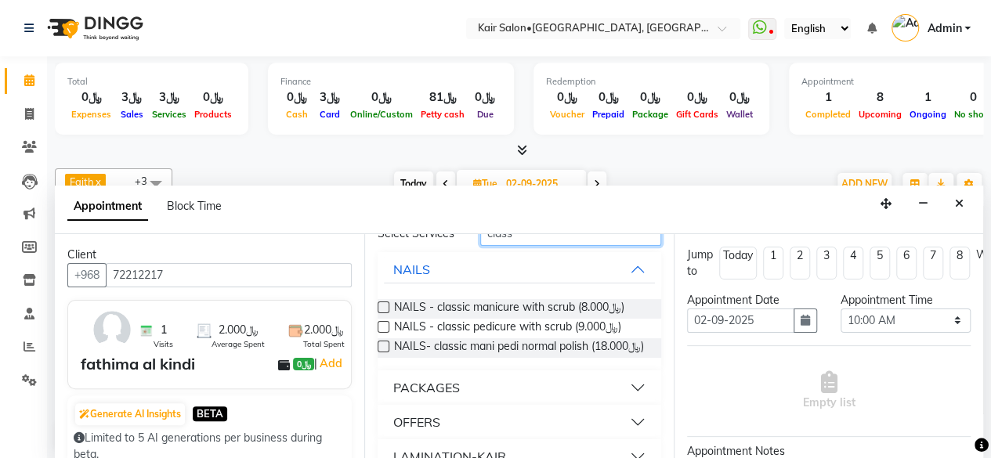
type input "class"
click at [625, 437] on button "OFFERS" at bounding box center [519, 422] width 271 height 28
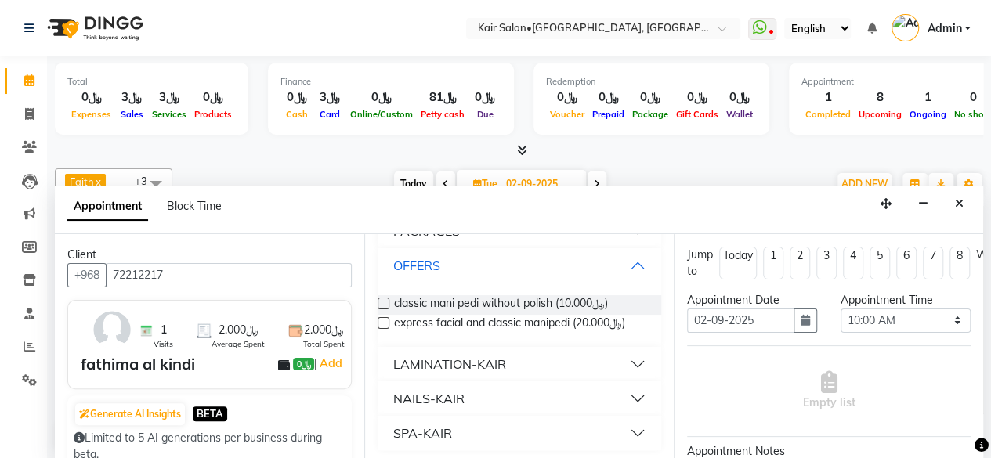
click at [381, 310] on label at bounding box center [384, 304] width 12 height 12
click at [381, 310] on input "checkbox" at bounding box center [383, 305] width 10 height 10
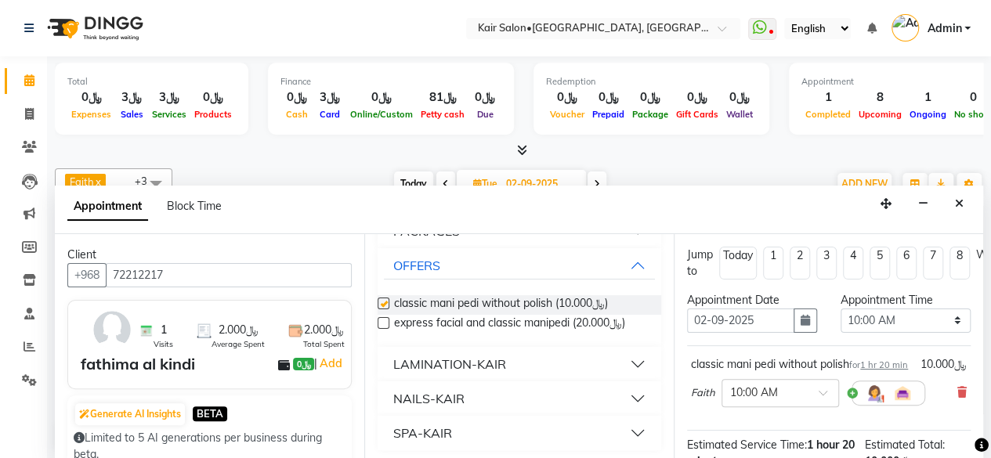
checkbox input "false"
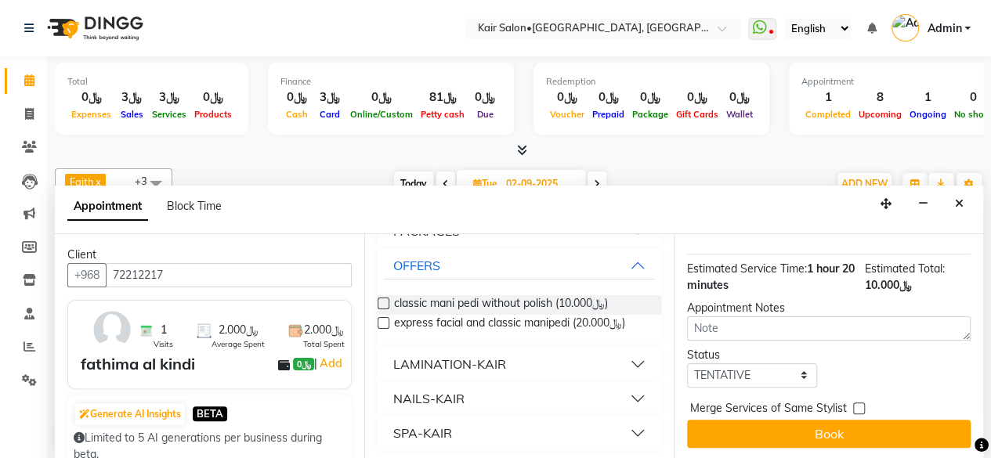
scroll to position [204, 0]
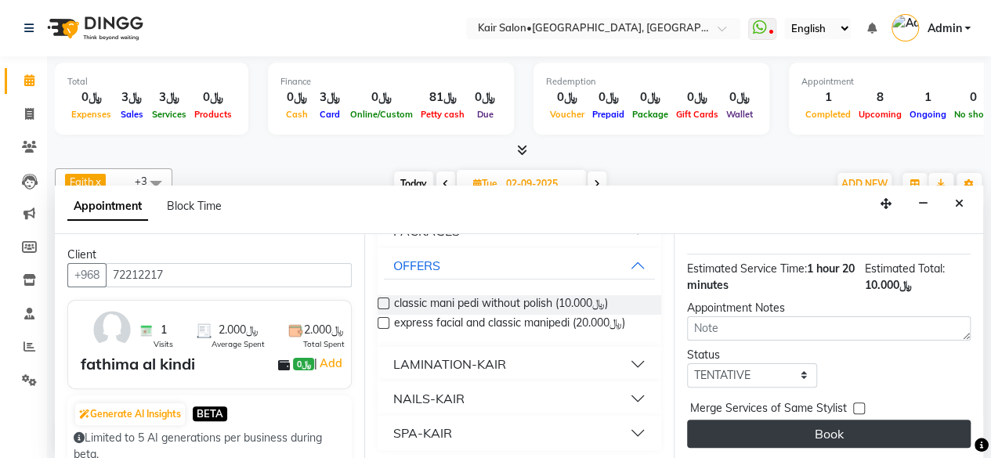
click at [816, 420] on button "Book" at bounding box center [829, 434] width 284 height 28
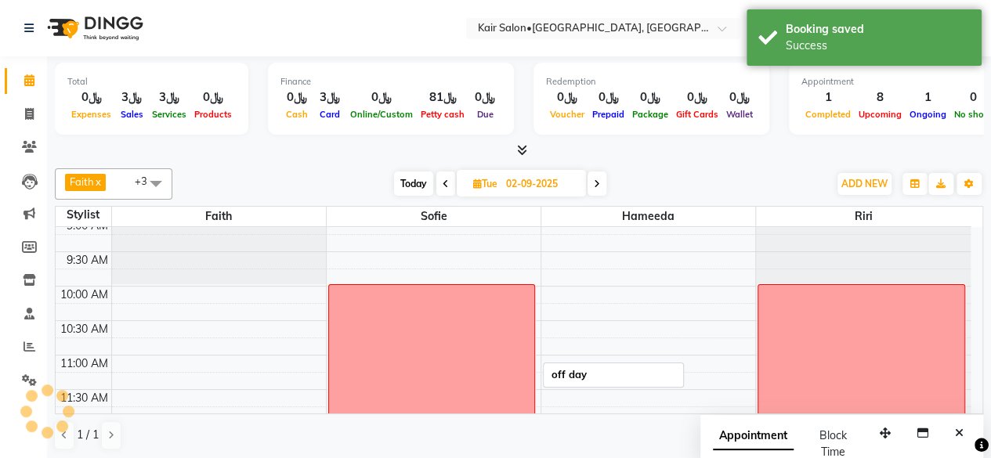
scroll to position [0, 0]
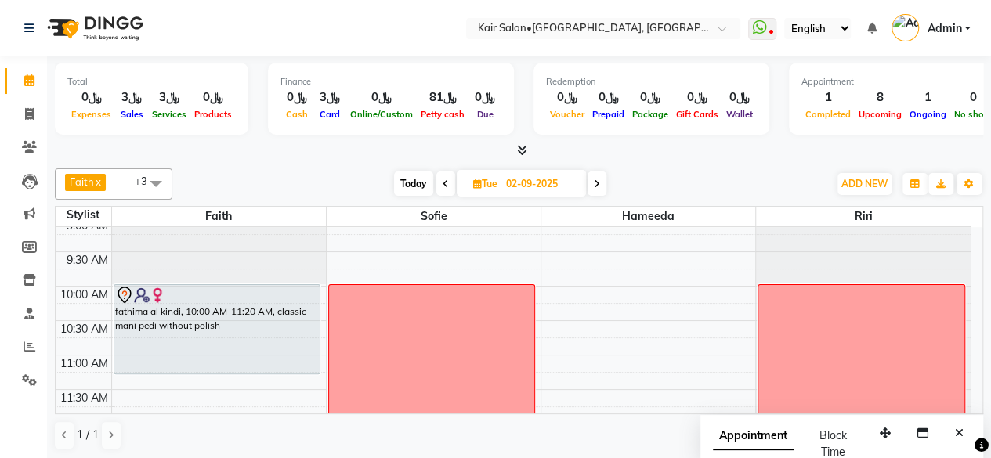
click at [406, 183] on span "Today" at bounding box center [413, 184] width 39 height 24
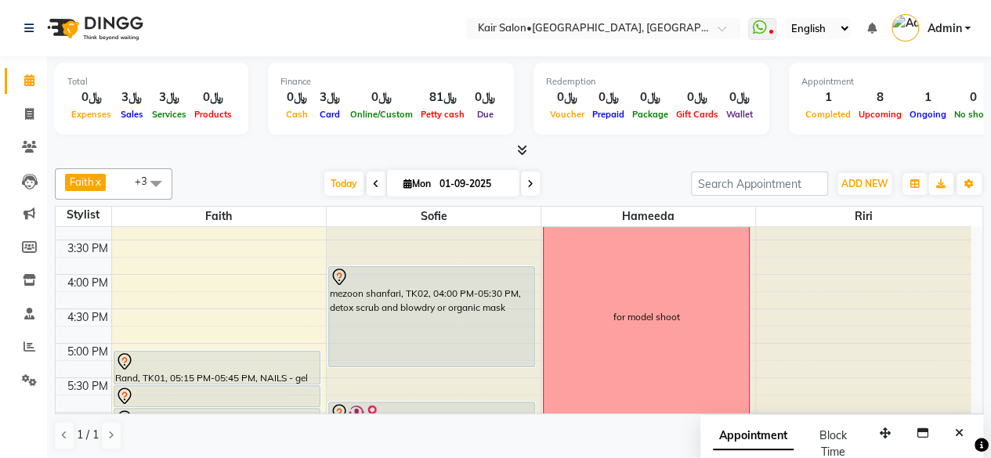
scroll to position [518, 0]
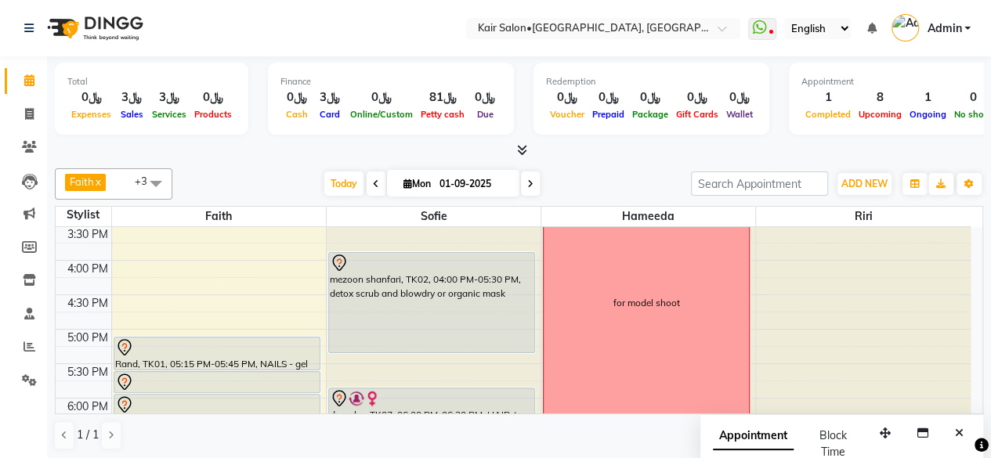
click at [528, 181] on icon at bounding box center [530, 183] width 6 height 9
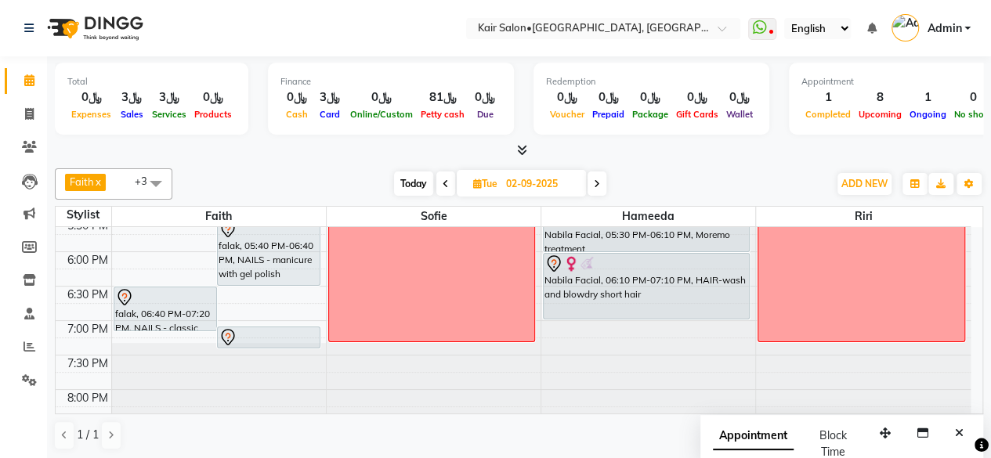
scroll to position [586, 0]
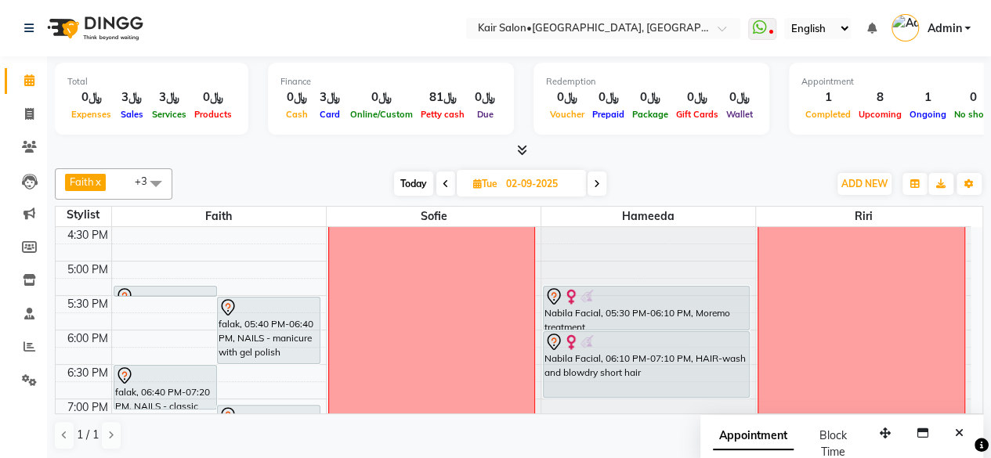
click at [414, 184] on span "Today" at bounding box center [413, 184] width 39 height 24
type input "01-09-2025"
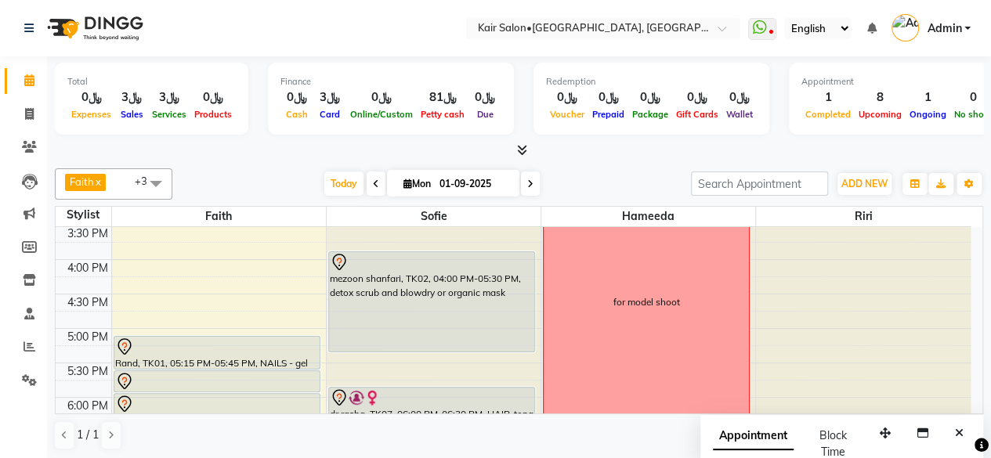
scroll to position [508, 0]
